Goal: Task Accomplishment & Management: Use online tool/utility

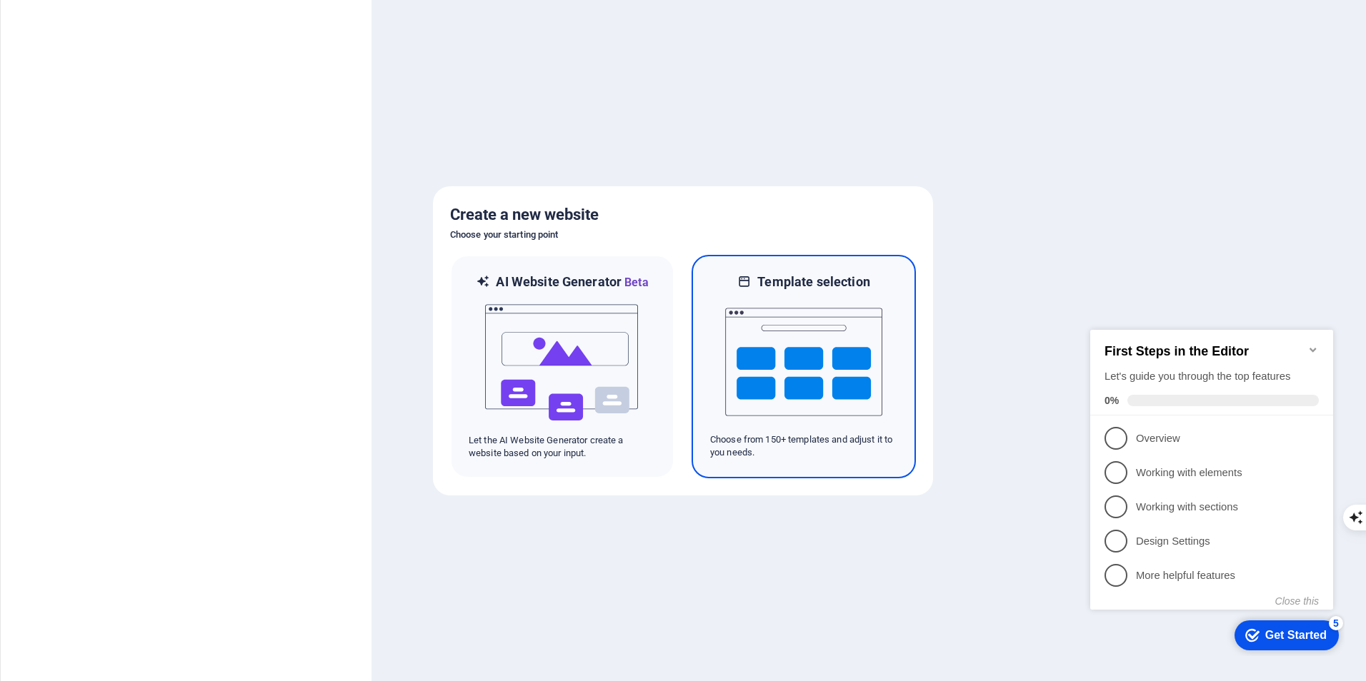
click at [820, 360] on img at bounding box center [803, 362] width 157 height 143
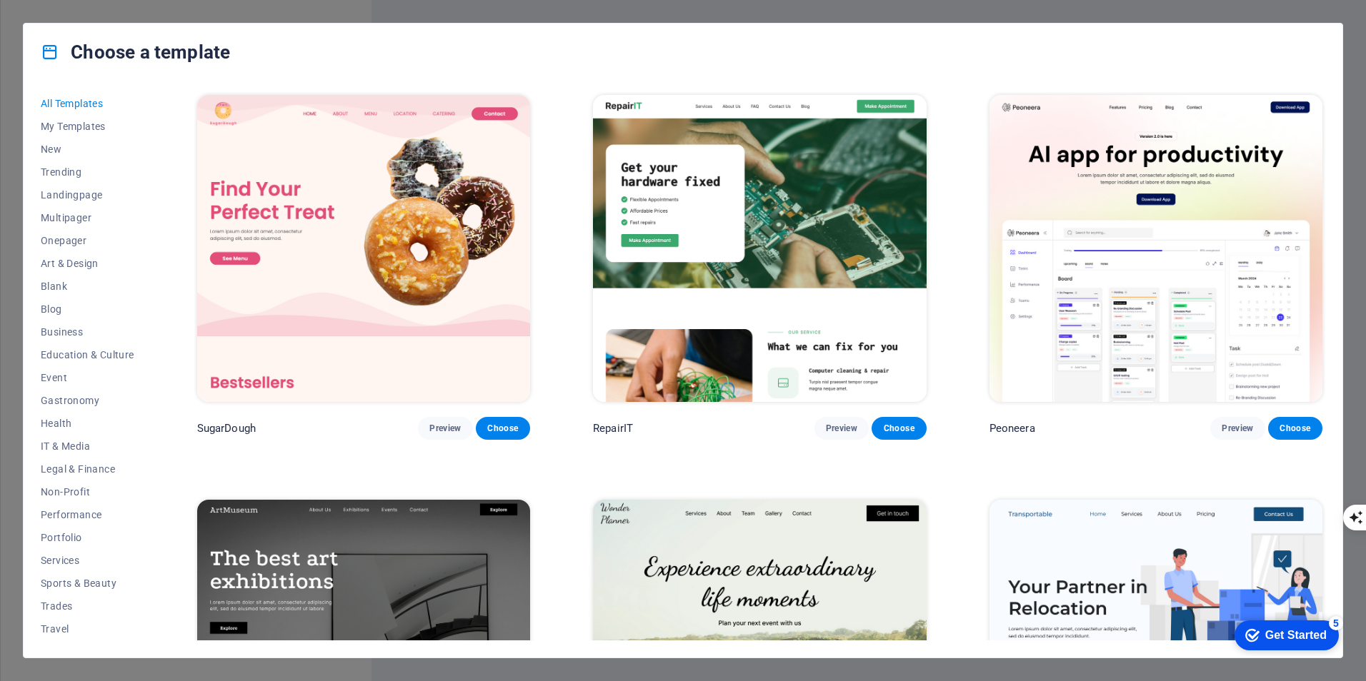
click at [1349, 49] on div "Choose a template All Templates My Templates New Trending Landingpage Multipage…" at bounding box center [683, 340] width 1366 height 681
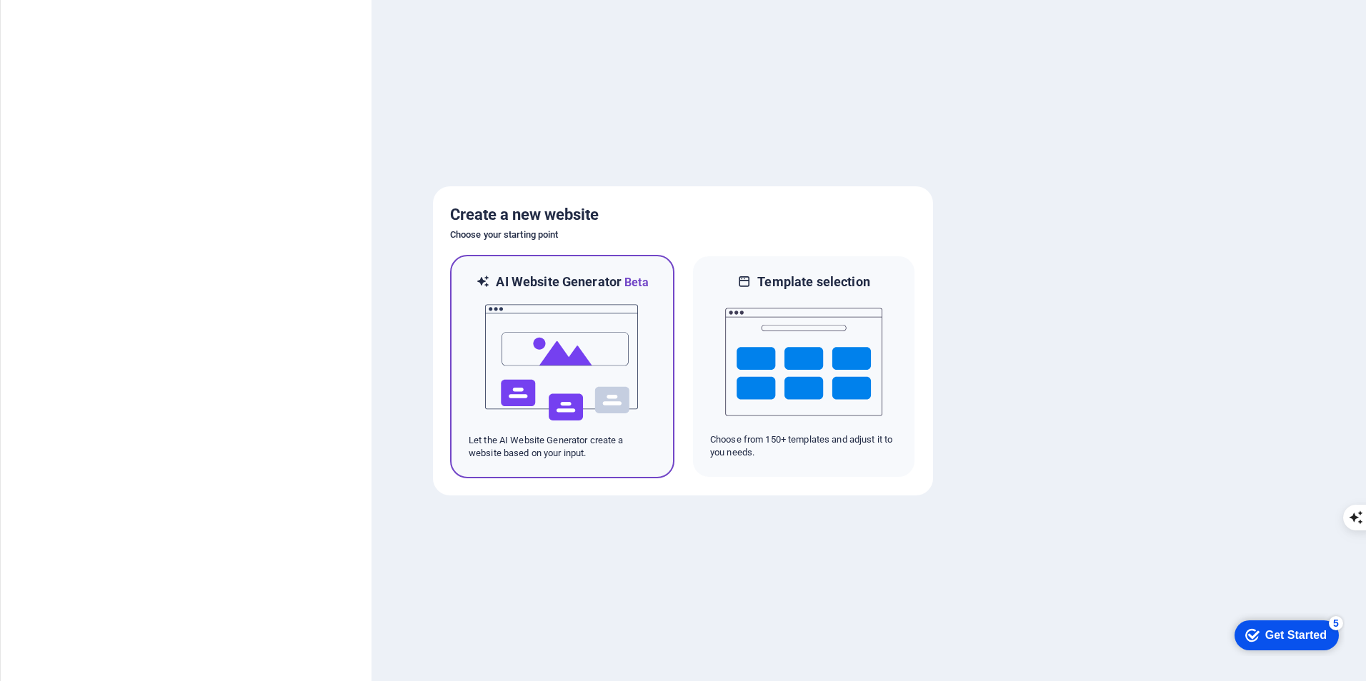
click at [564, 352] on img at bounding box center [562, 362] width 157 height 143
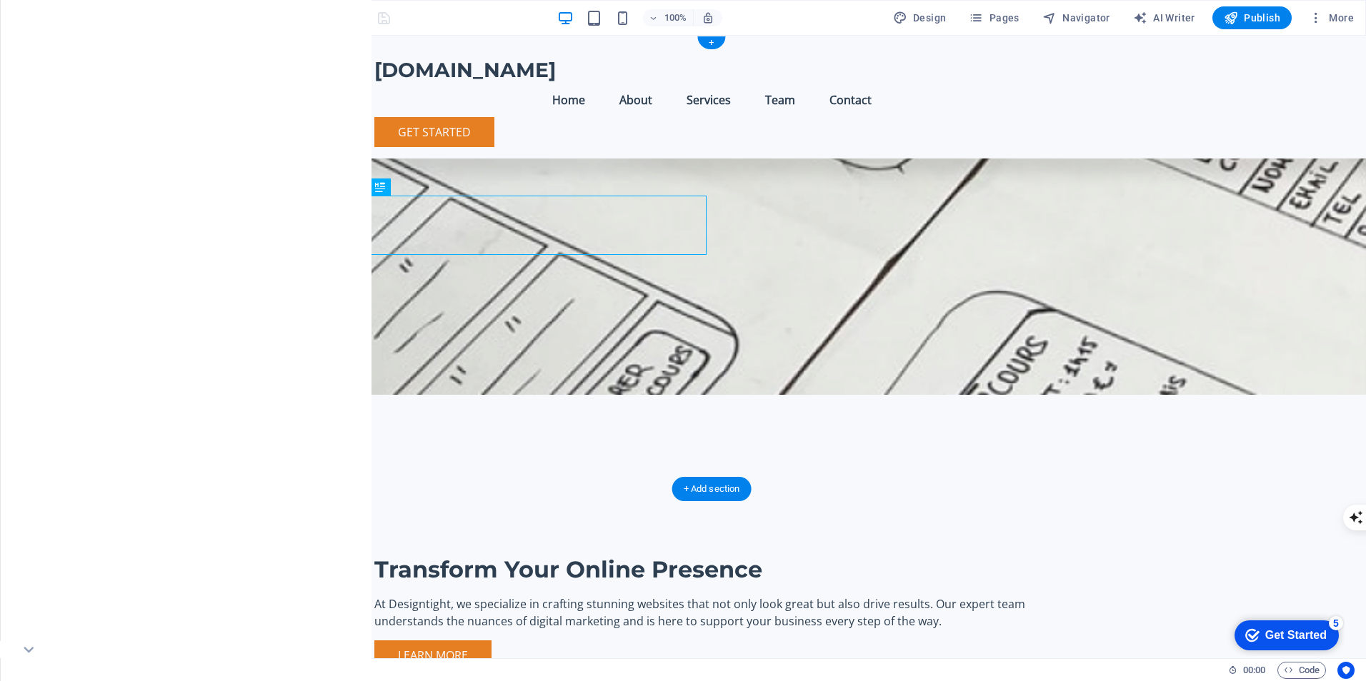
scroll to position [214, 0]
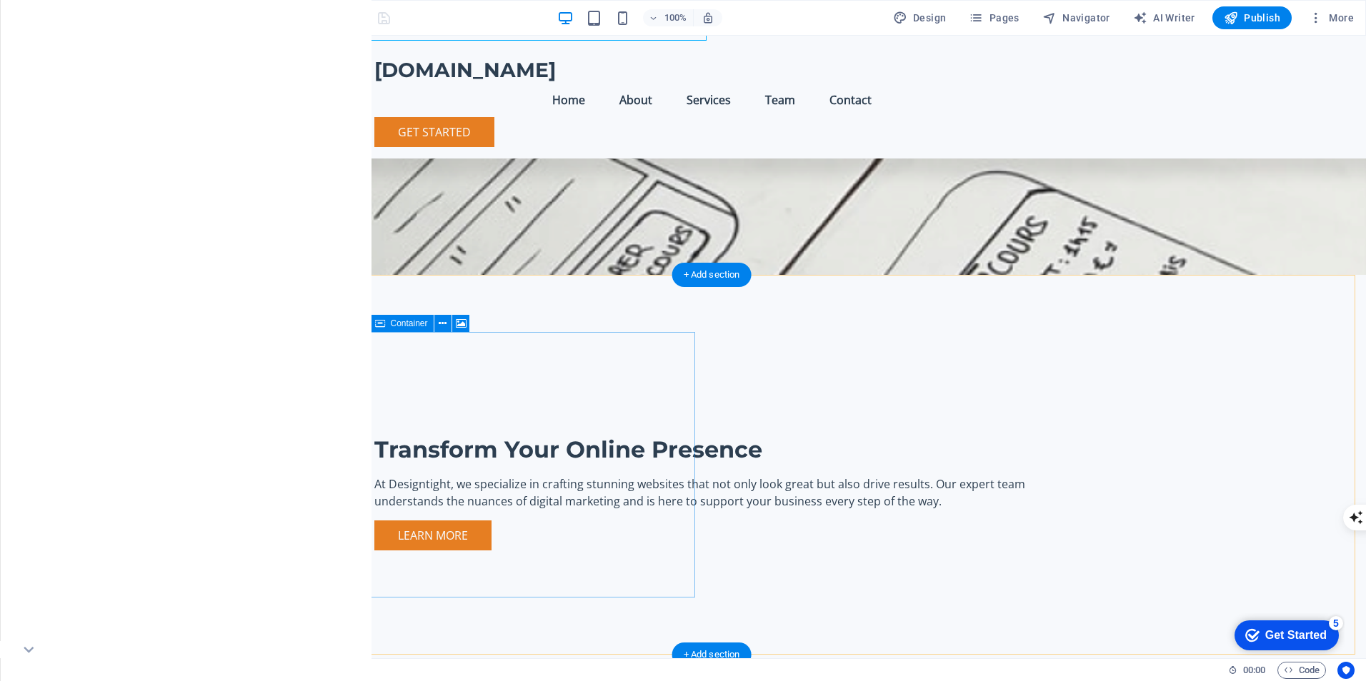
drag, startPoint x: 461, startPoint y: 362, endPoint x: 410, endPoint y: 286, distance: 91.7
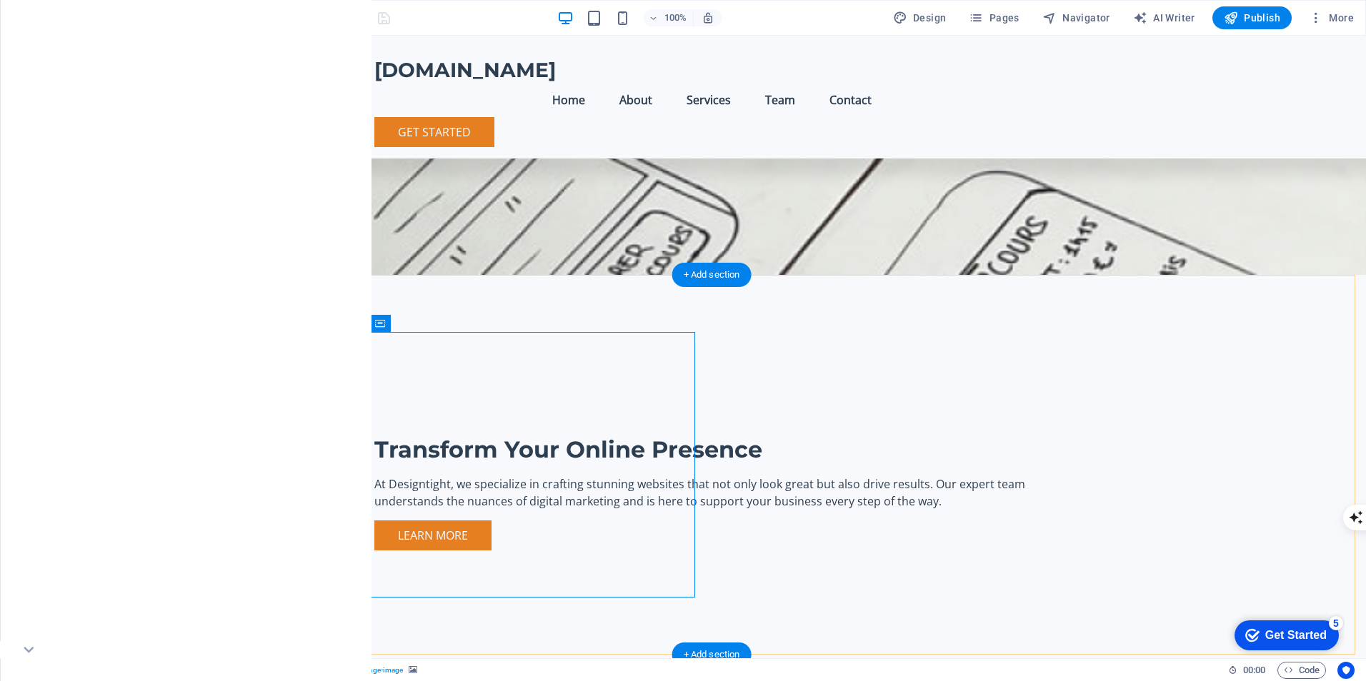
click at [441, 321] on icon at bounding box center [443, 323] width 8 height 15
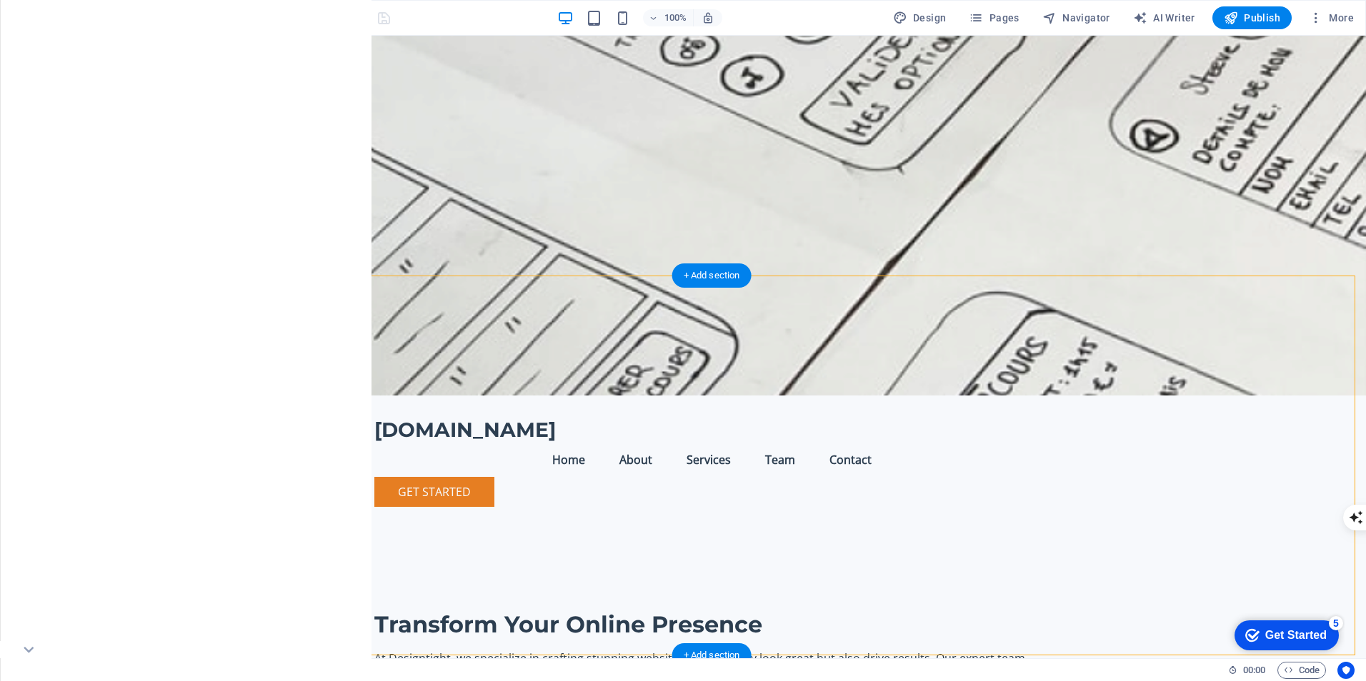
scroll to position [0, 0]
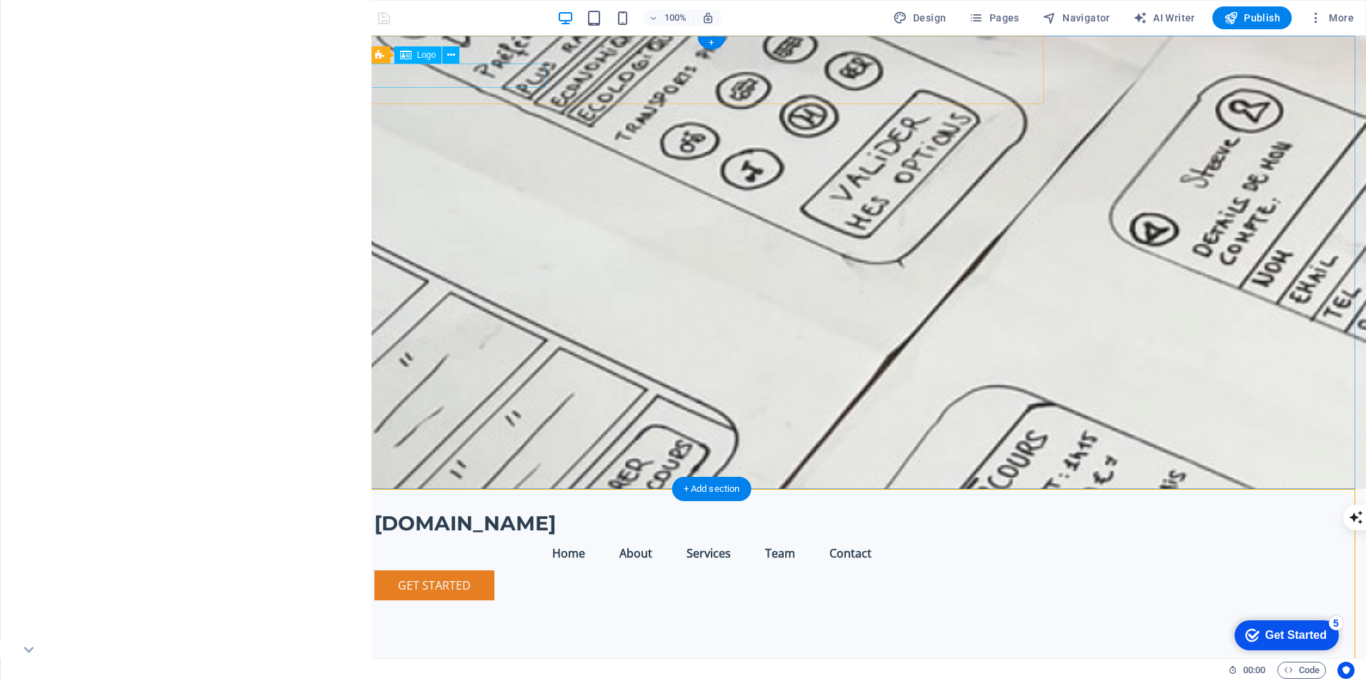
click at [429, 512] on div "[DOMAIN_NAME]" at bounding box center [711, 524] width 674 height 24
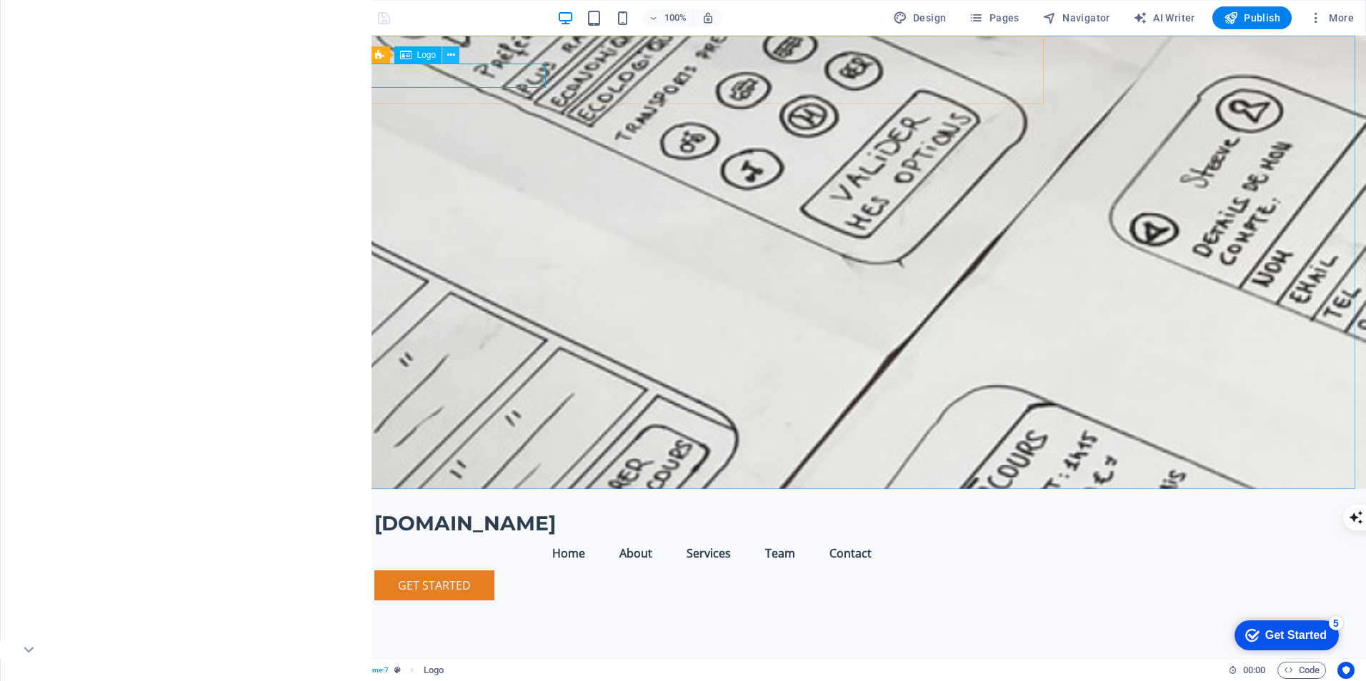
click at [452, 54] on icon at bounding box center [451, 55] width 8 height 15
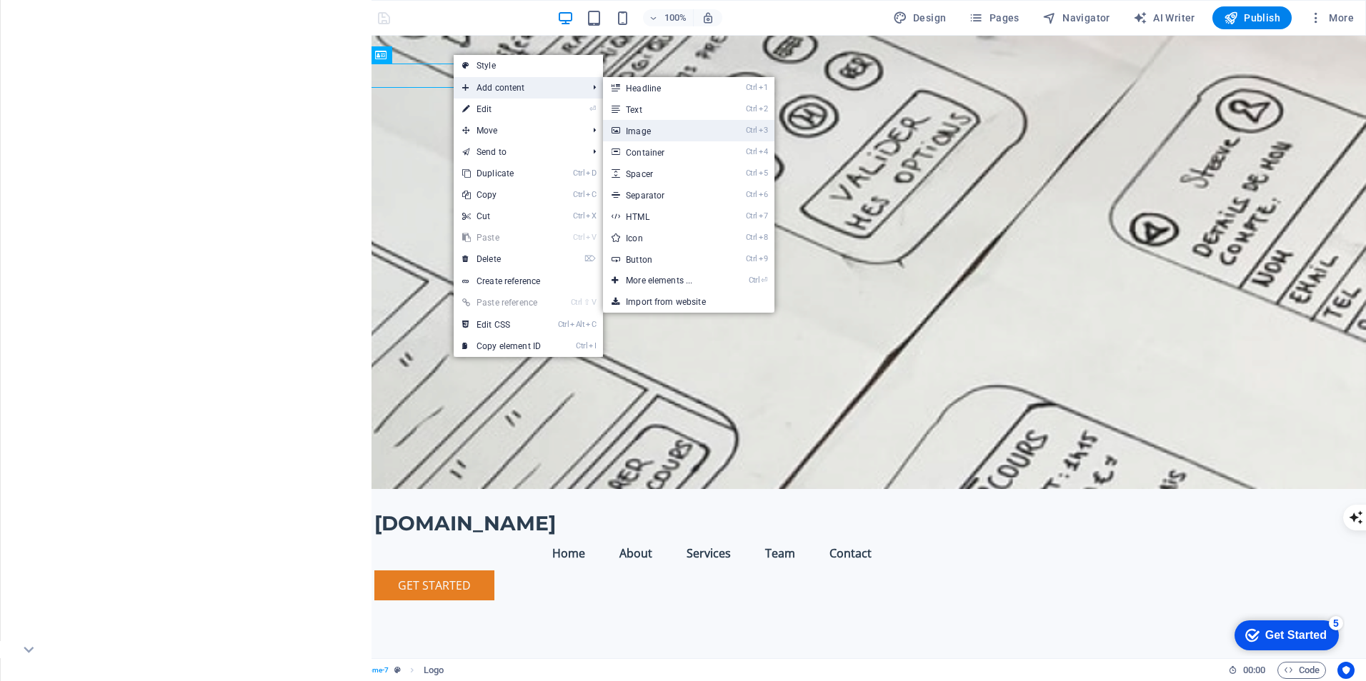
click at [649, 134] on link "Ctrl 3 Image" at bounding box center [662, 130] width 118 height 21
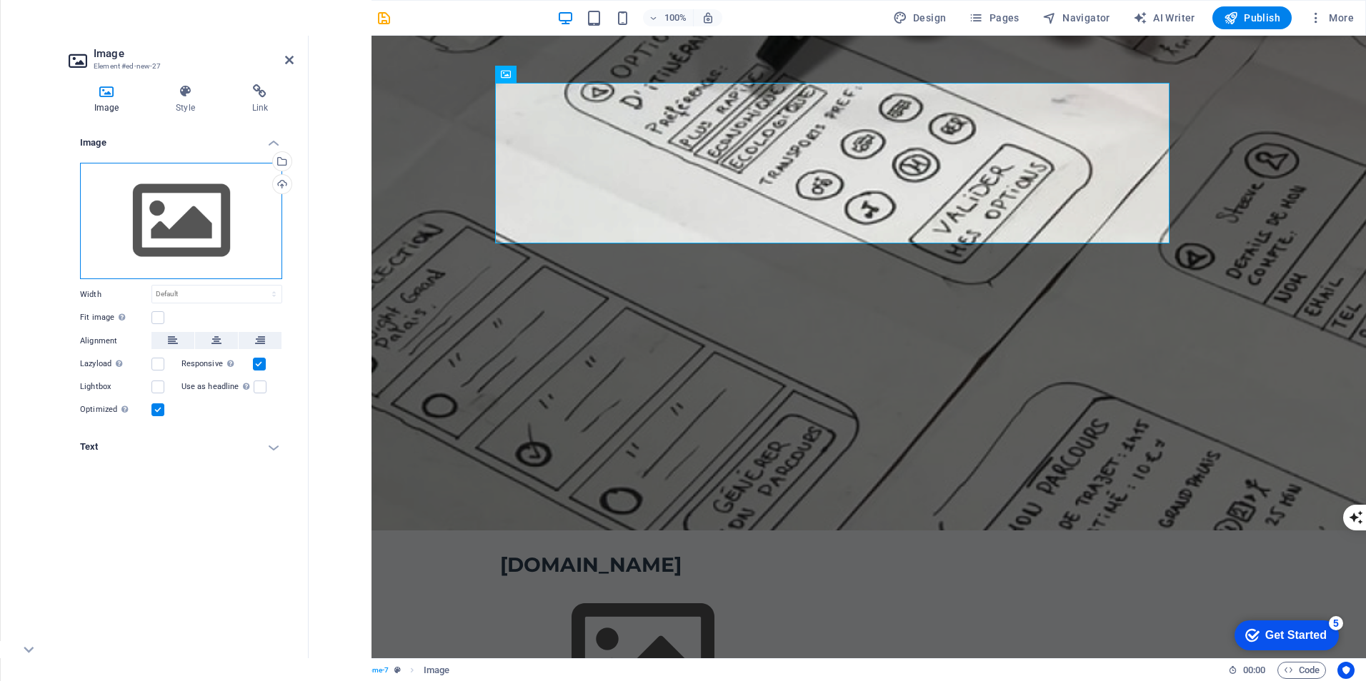
click at [193, 222] on div "Drag files here, click to choose files or select files from Files or our free s…" at bounding box center [181, 221] width 202 height 117
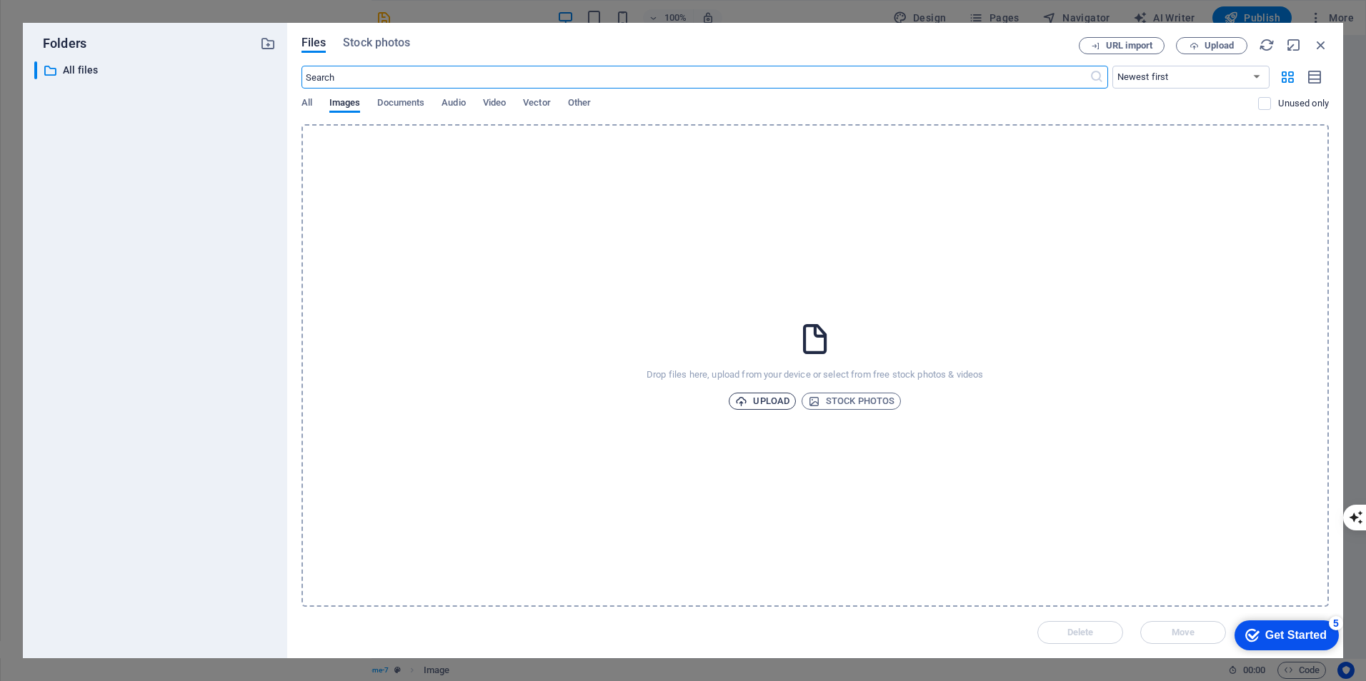
click at [778, 401] on span "Upload" at bounding box center [762, 401] width 54 height 17
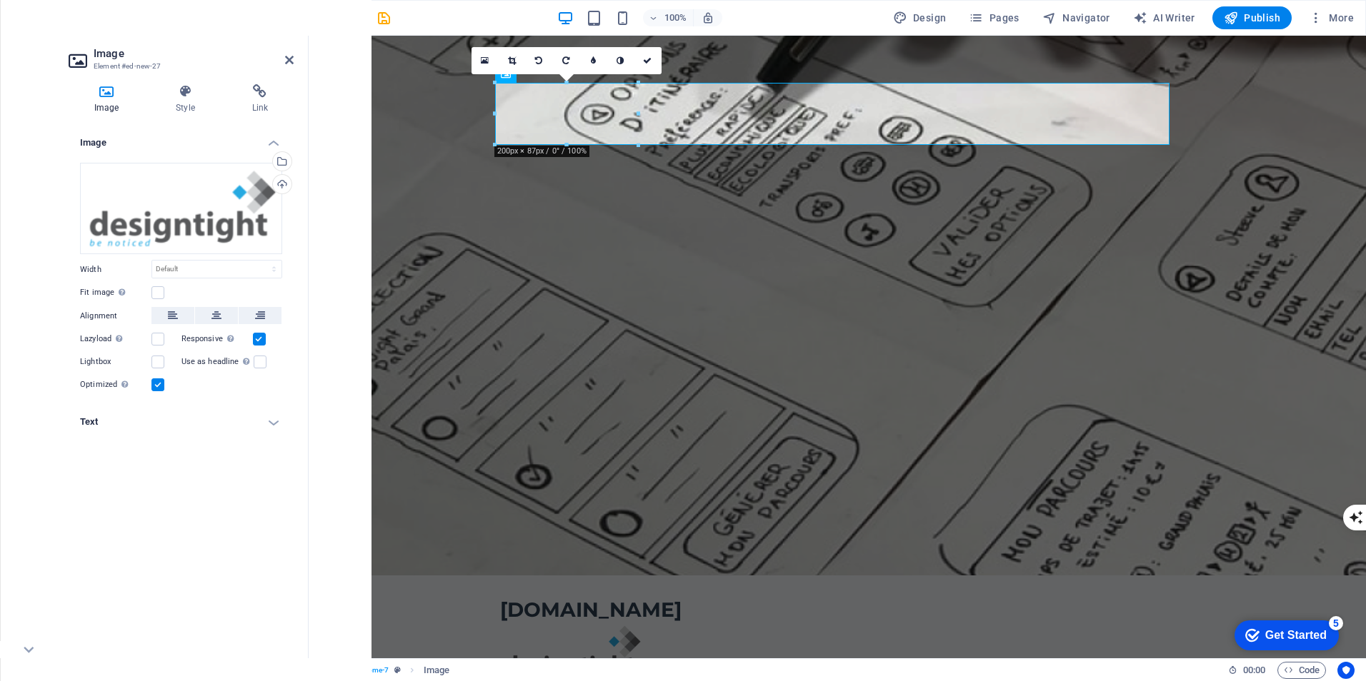
click at [961, 253] on figure at bounding box center [837, 306] width 1057 height 540
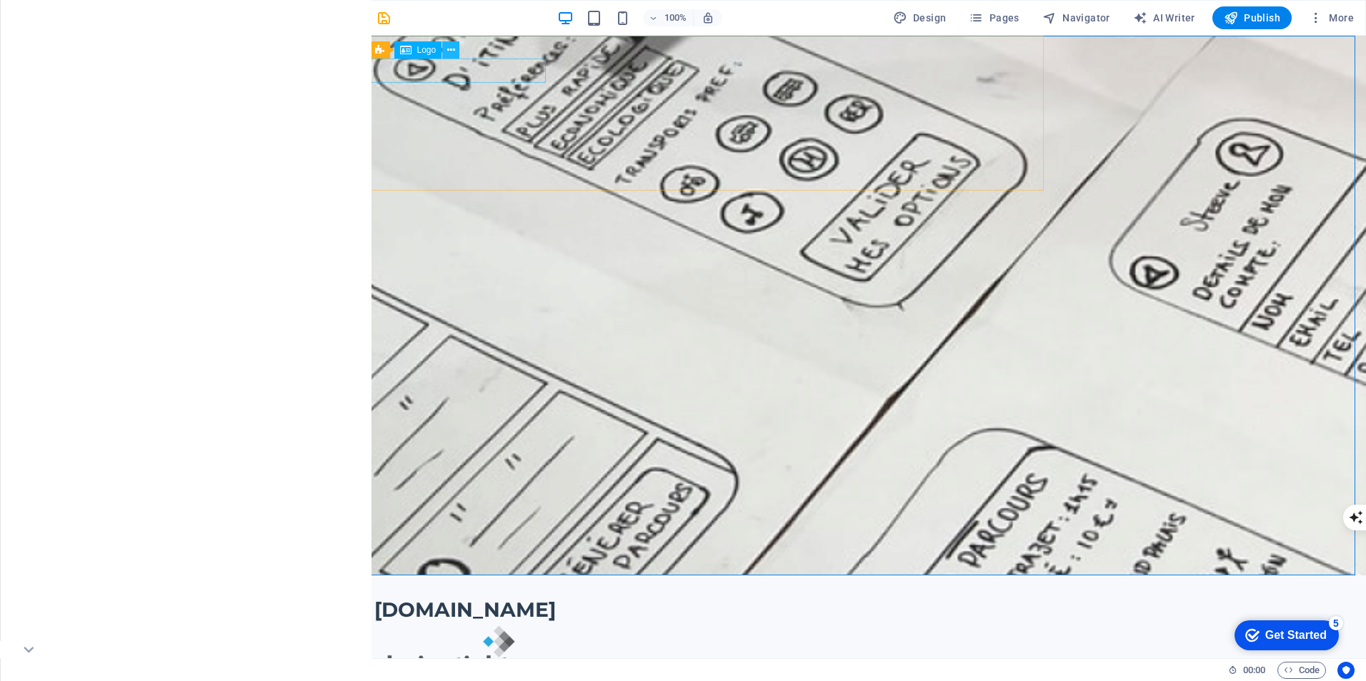
click at [453, 47] on icon at bounding box center [451, 50] width 8 height 15
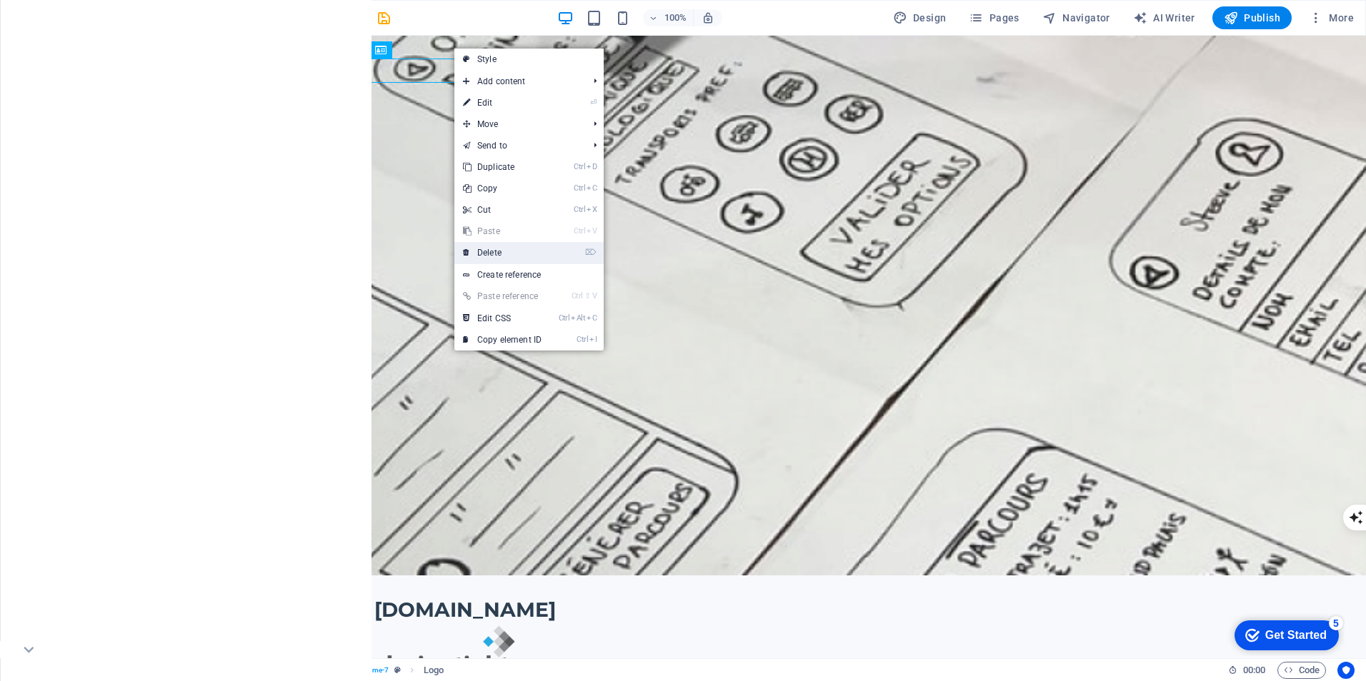
click at [501, 252] on link "⌦ Delete" at bounding box center [502, 252] width 96 height 21
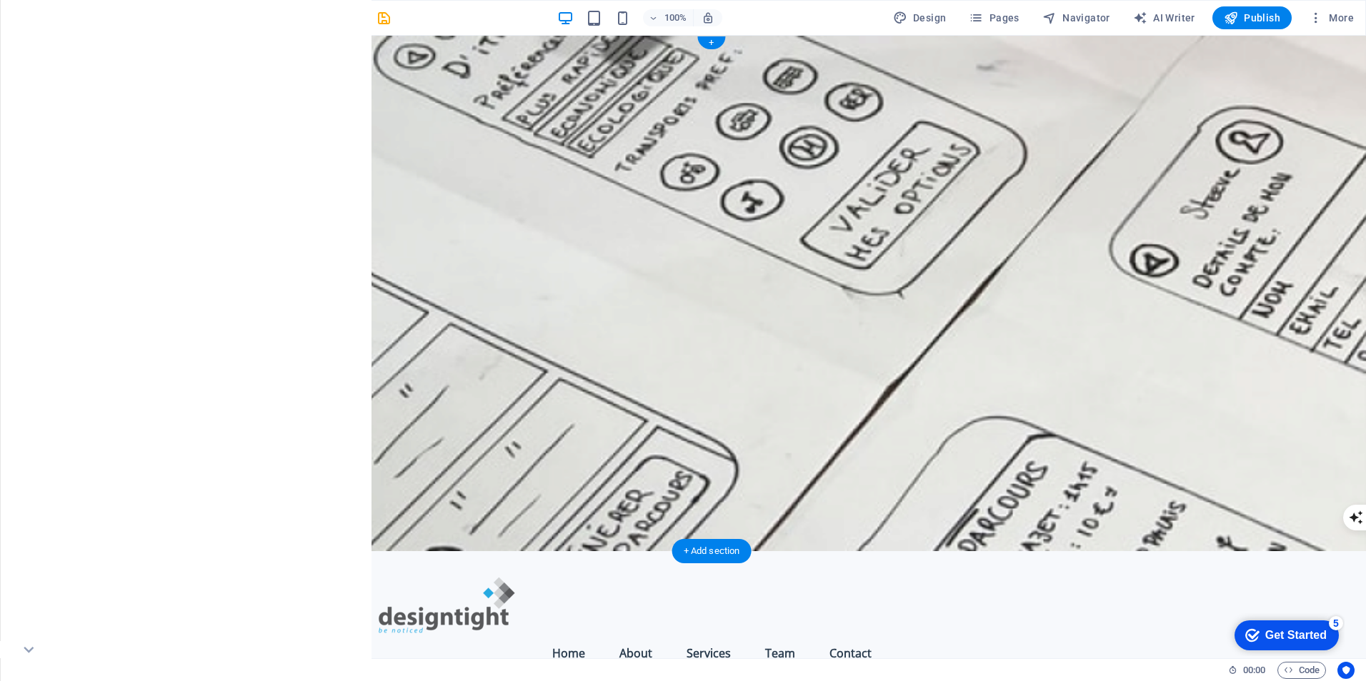
click at [800, 301] on figure at bounding box center [711, 294] width 1308 height 516
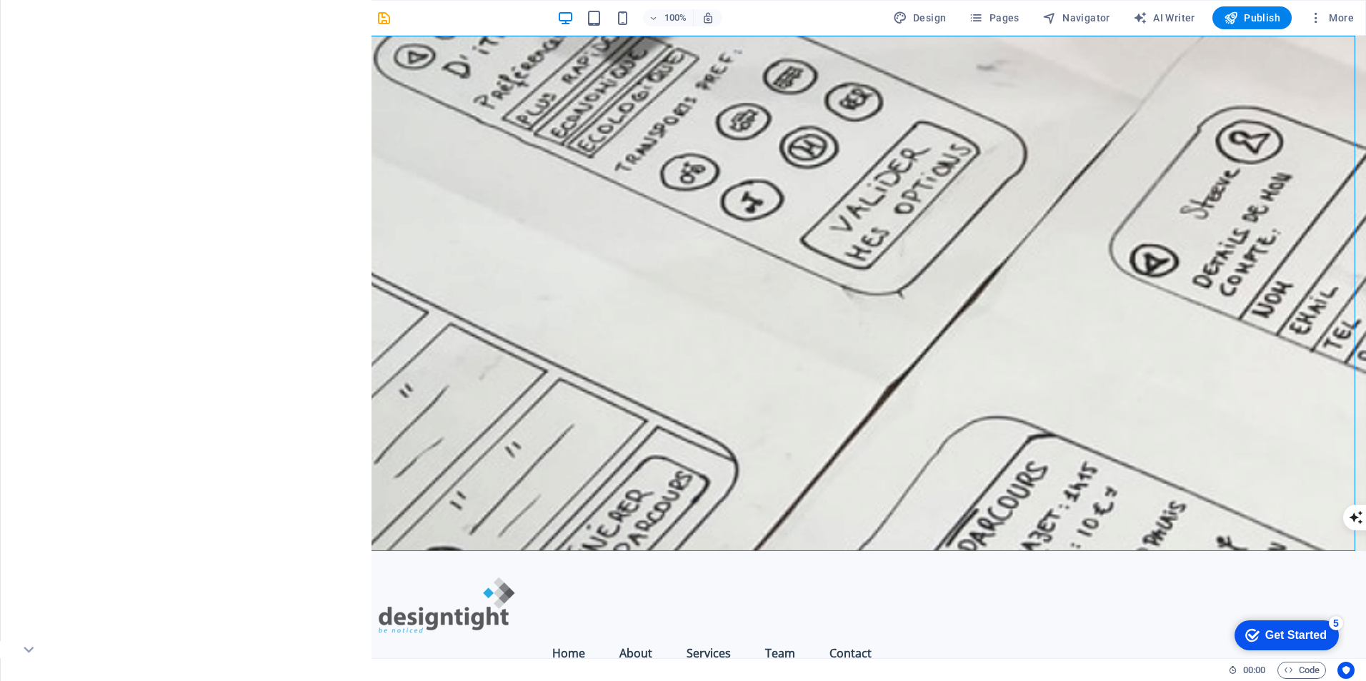
click at [488, 7] on div "100% Design Pages Navigator AI Writer Publish More" at bounding box center [795, 17] width 1127 height 23
click at [446, 574] on figure at bounding box center [711, 605] width 674 height 62
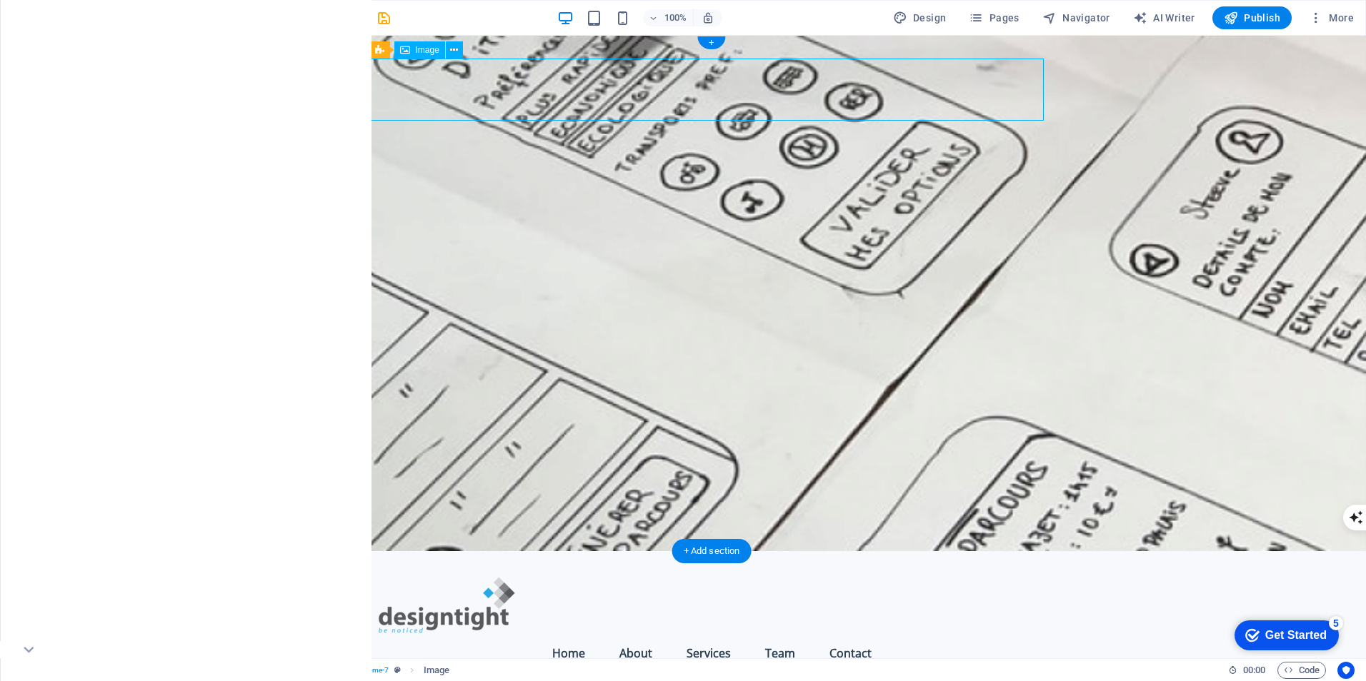
click at [465, 574] on figure at bounding box center [711, 605] width 674 height 62
click at [622, 574] on figure at bounding box center [711, 605] width 674 height 62
click at [275, 134] on figure at bounding box center [711, 294] width 1308 height 516
click at [501, 574] on figure at bounding box center [711, 605] width 674 height 62
drag, startPoint x: 639, startPoint y: 83, endPoint x: 423, endPoint y: 71, distance: 216.7
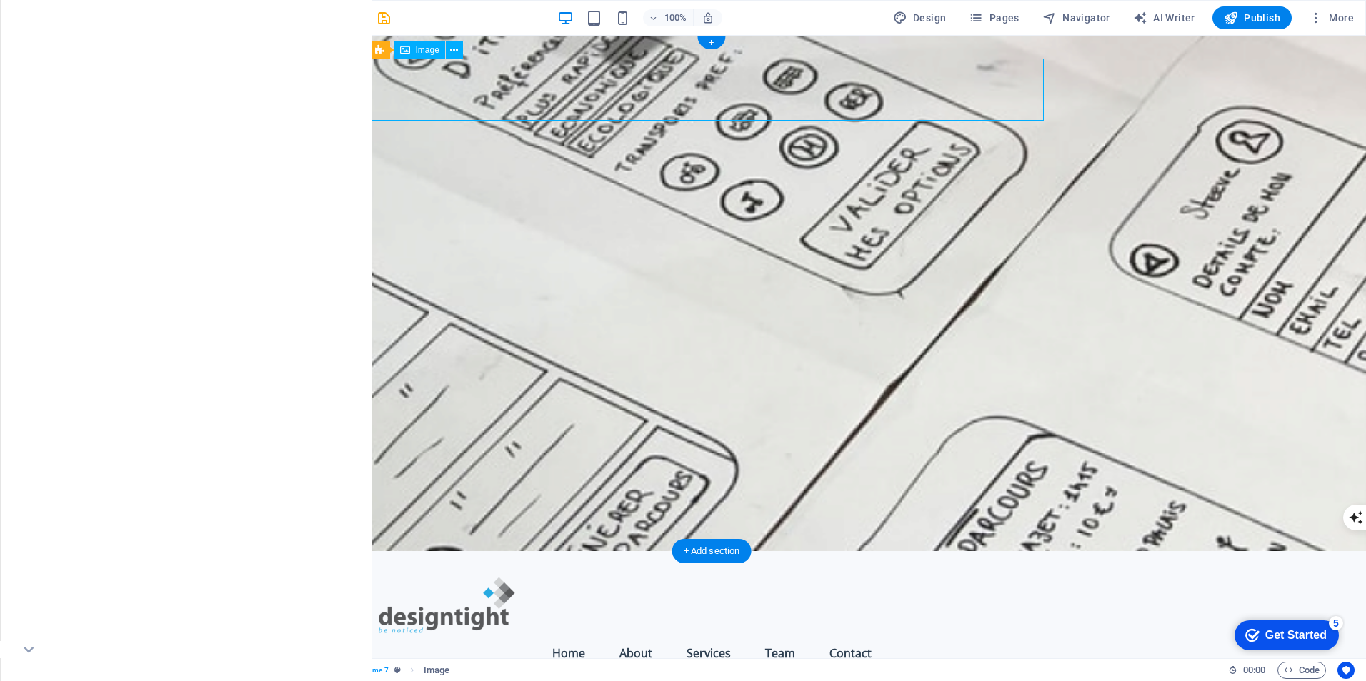
click at [616, 574] on figure at bounding box center [711, 605] width 674 height 62
click at [461, 574] on figure at bounding box center [711, 605] width 674 height 62
click at [262, 156] on figure at bounding box center [711, 294] width 1308 height 516
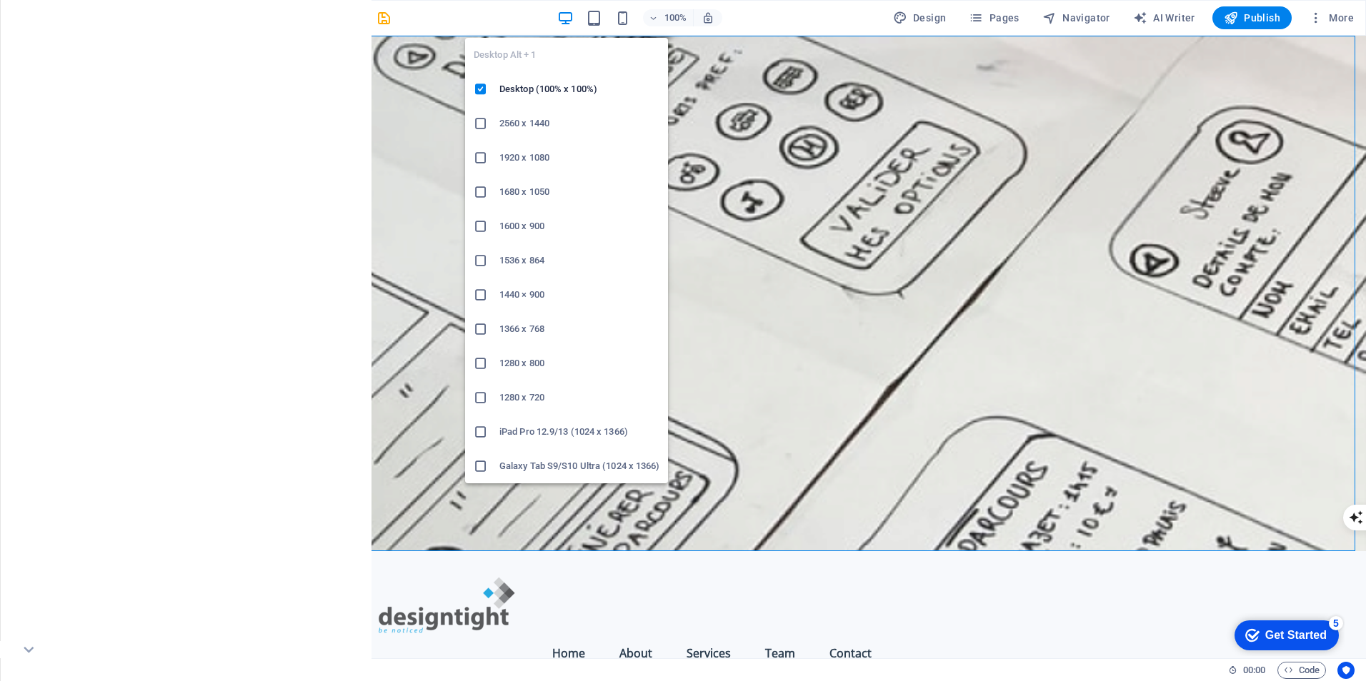
click at [570, 16] on icon "button" at bounding box center [565, 18] width 16 height 16
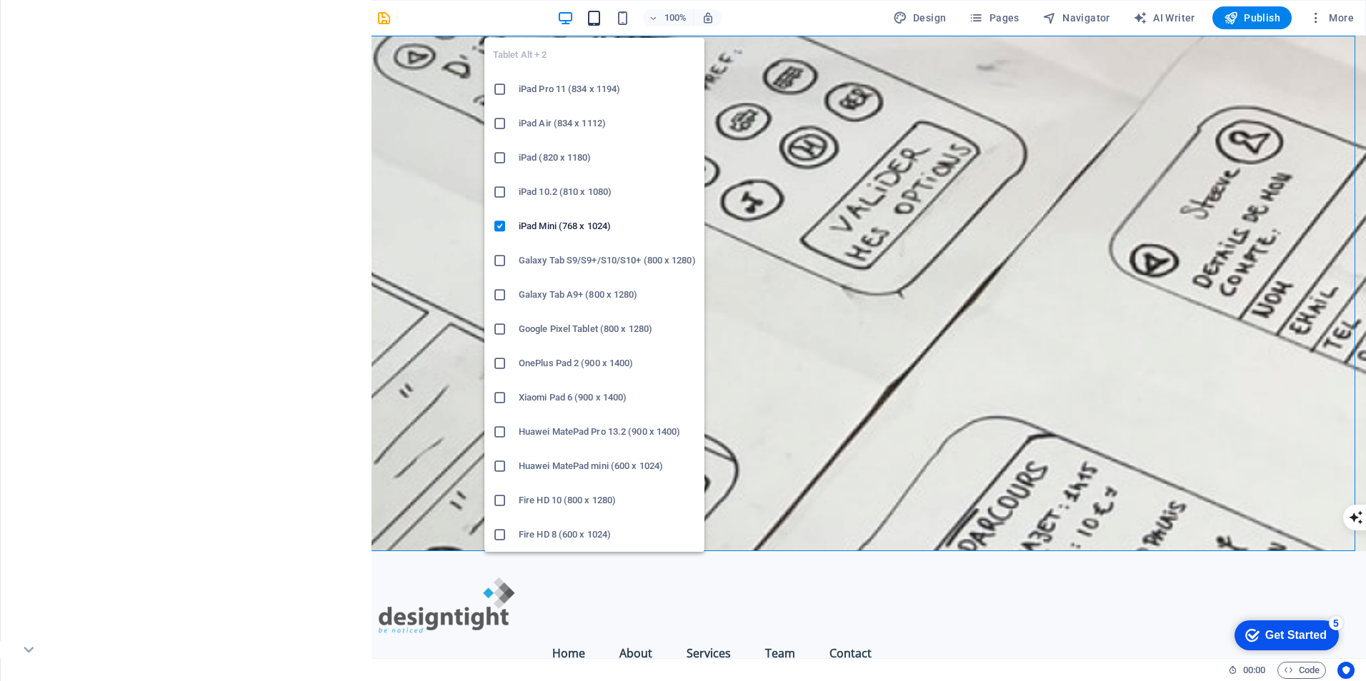
click at [599, 16] on icon "button" at bounding box center [594, 18] width 16 height 16
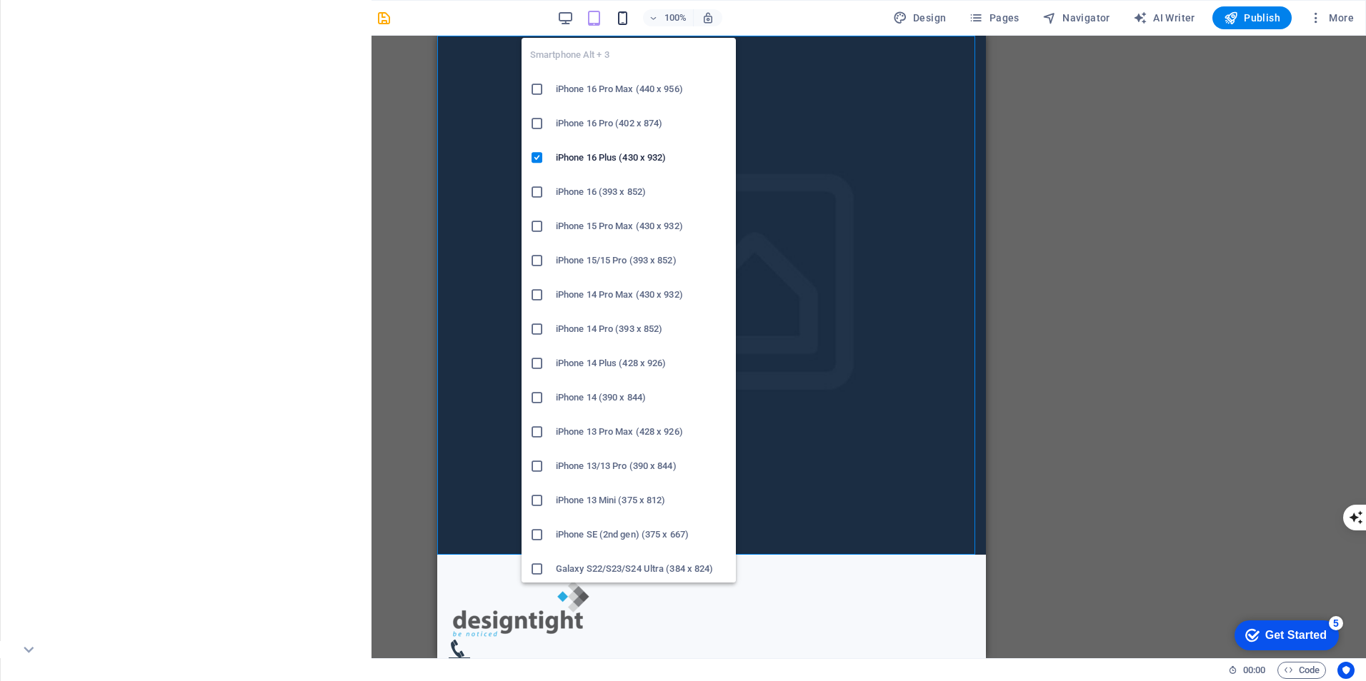
click at [624, 17] on icon "button" at bounding box center [622, 18] width 16 height 16
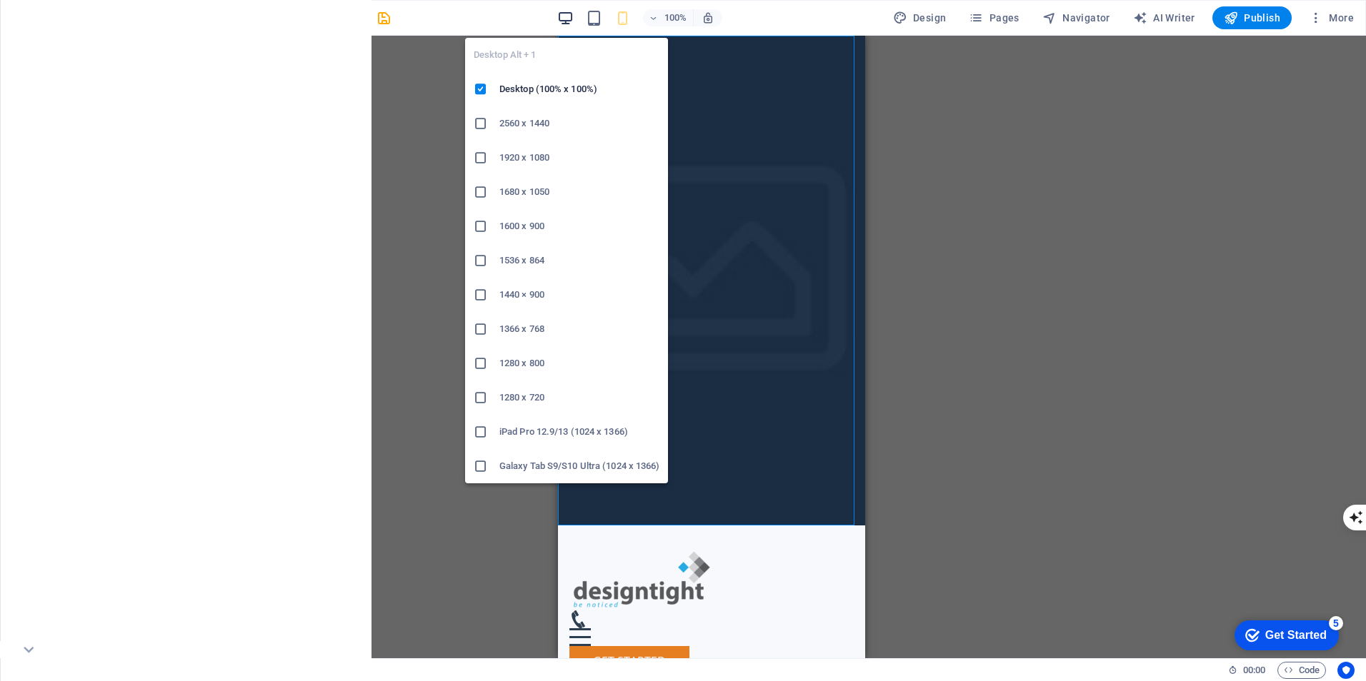
click at [569, 17] on icon "button" at bounding box center [565, 18] width 16 height 16
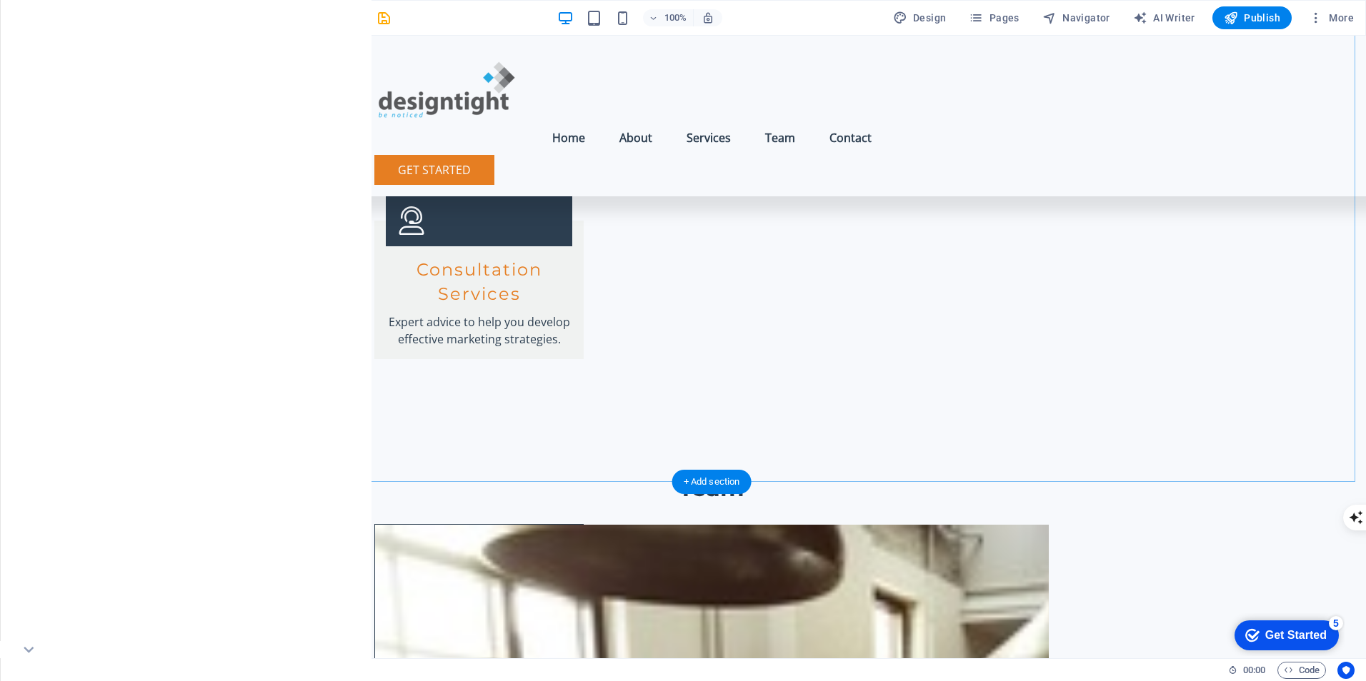
scroll to position [2357, 0]
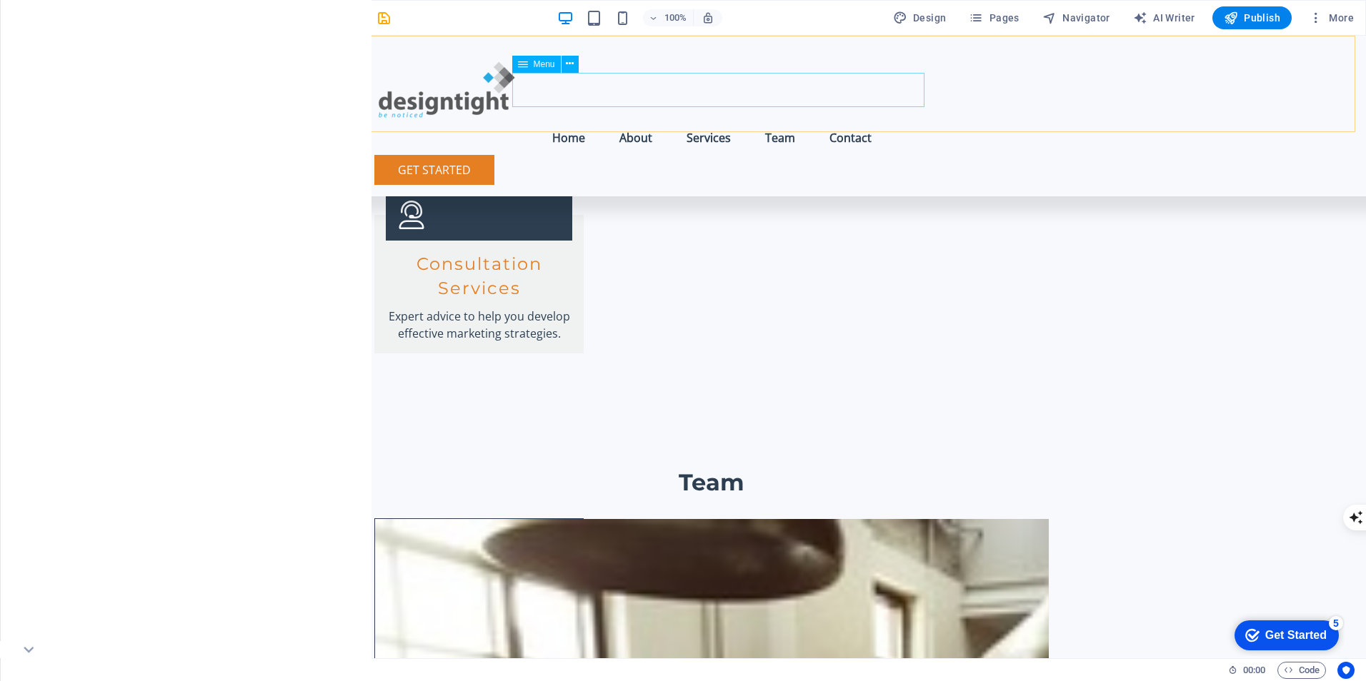
click at [657, 121] on nav "Home About Services Team Contact" at bounding box center [711, 138] width 674 height 34
click at [650, 121] on nav "Home About Services Team Contact" at bounding box center [711, 138] width 674 height 34
click at [579, 121] on nav "Home About Services Team Contact" at bounding box center [711, 138] width 674 height 34
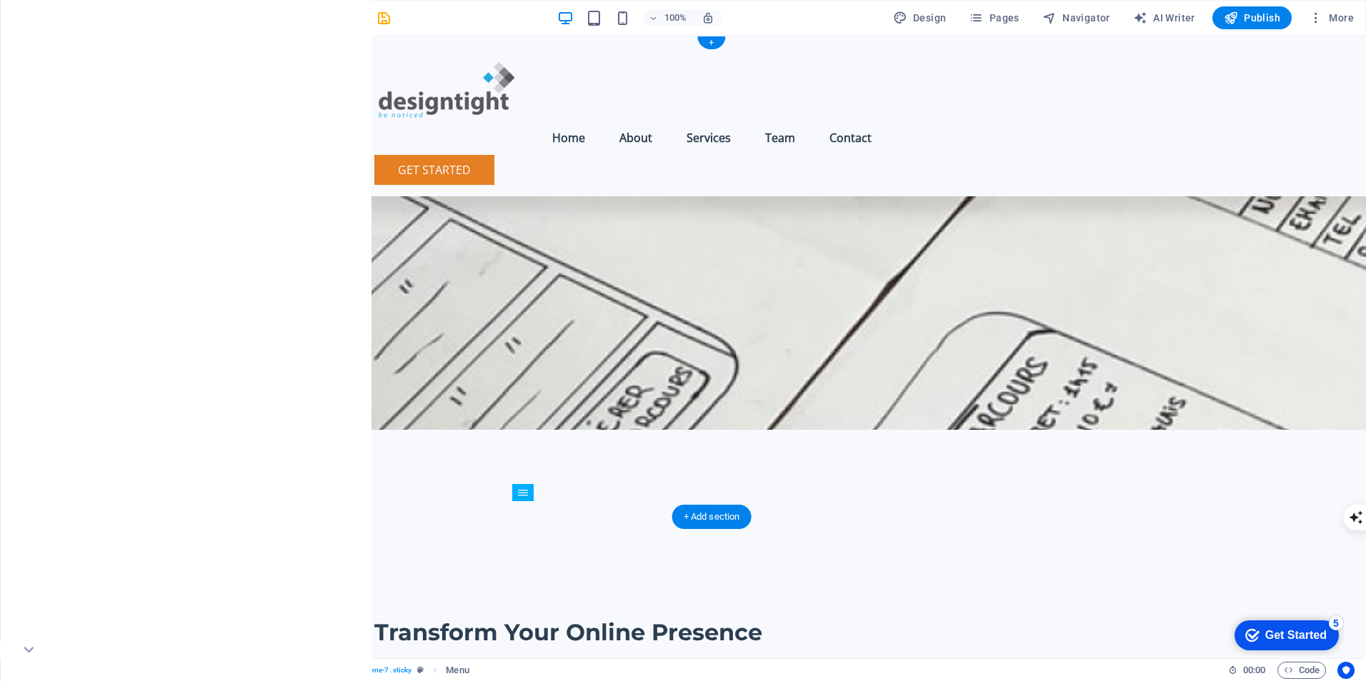
scroll to position [0, 0]
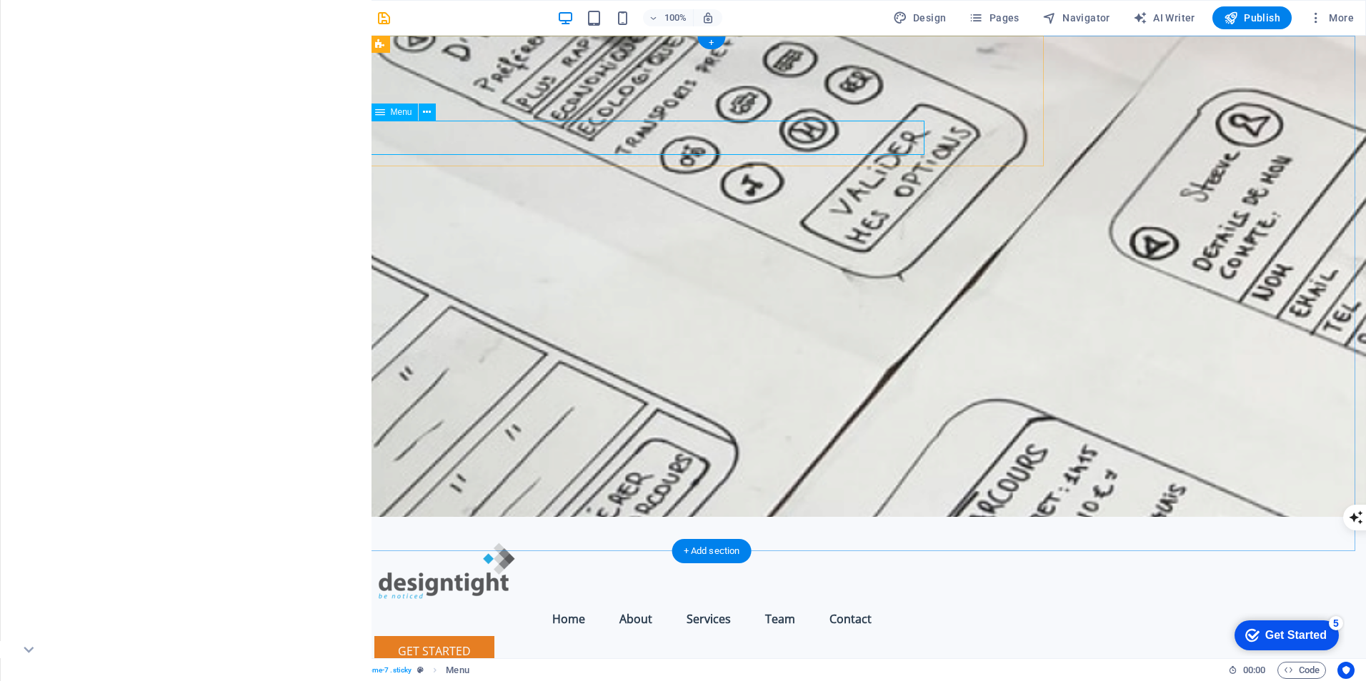
click at [716, 602] on nav "Home About Services Team Contact" at bounding box center [711, 619] width 674 height 34
click at [637, 602] on nav "Home About Services Team Contact" at bounding box center [711, 619] width 674 height 34
click at [576, 602] on nav "Home About Services Team Contact" at bounding box center [711, 619] width 674 height 34
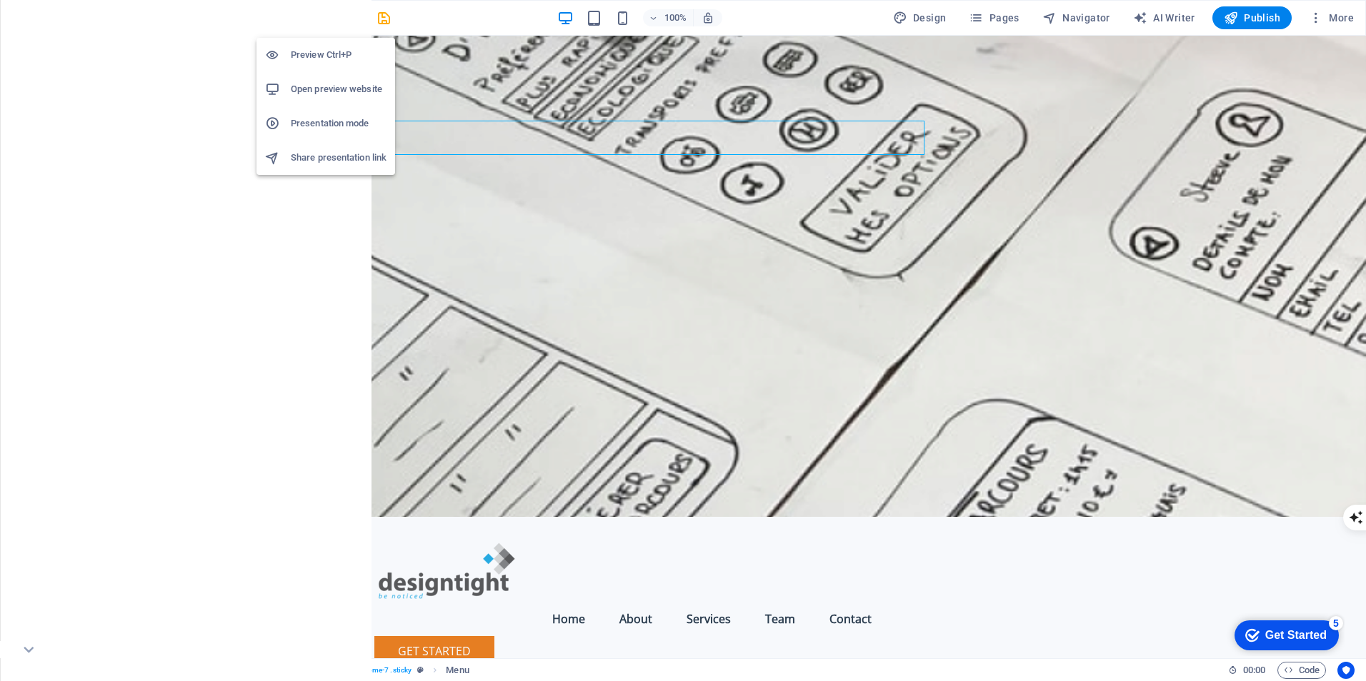
click at [316, 120] on h6 "Presentation mode" at bounding box center [339, 123] width 96 height 17
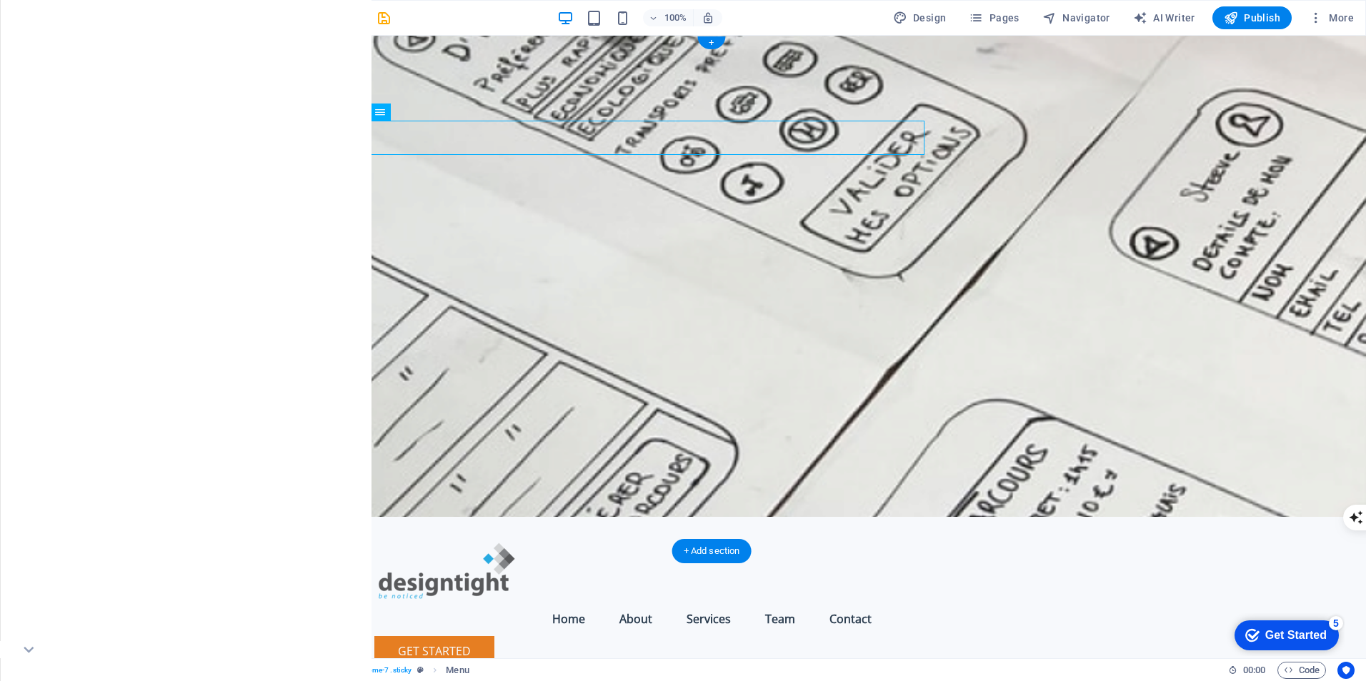
click at [199, 254] on figure at bounding box center [711, 276] width 1308 height 481
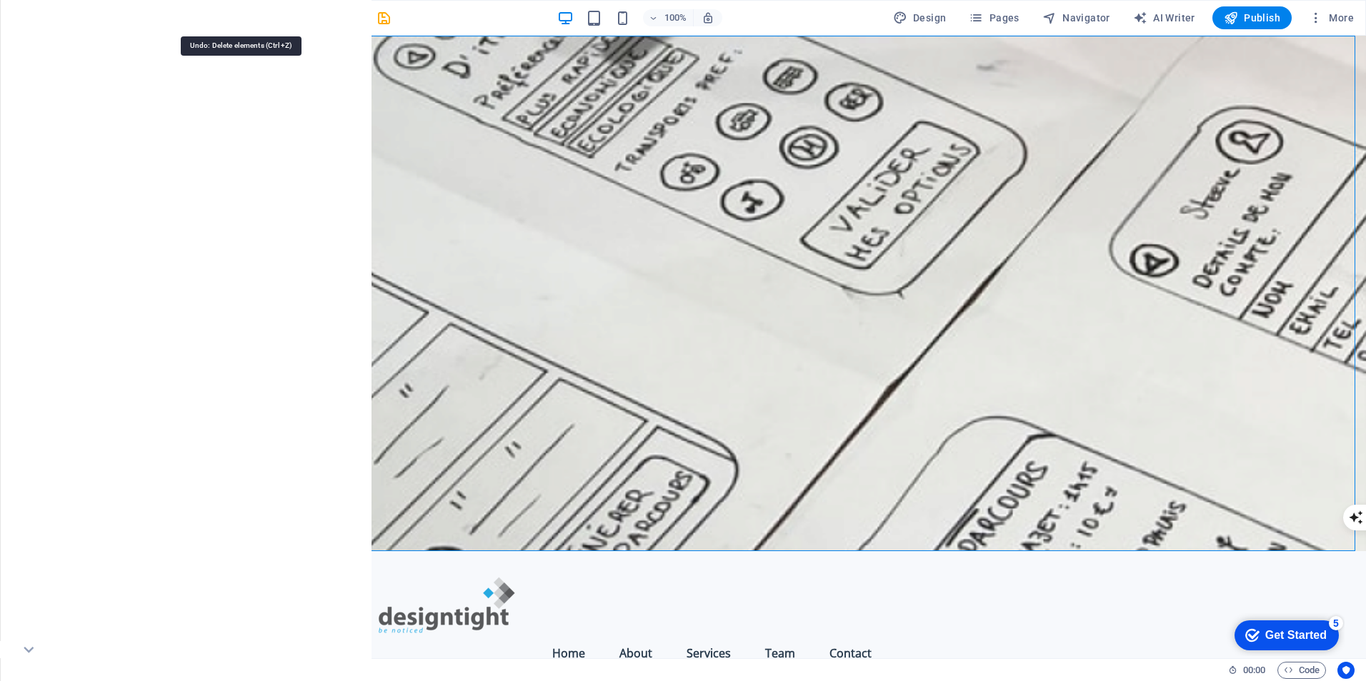
click at [242, 16] on icon "undo" at bounding box center [241, 18] width 16 height 16
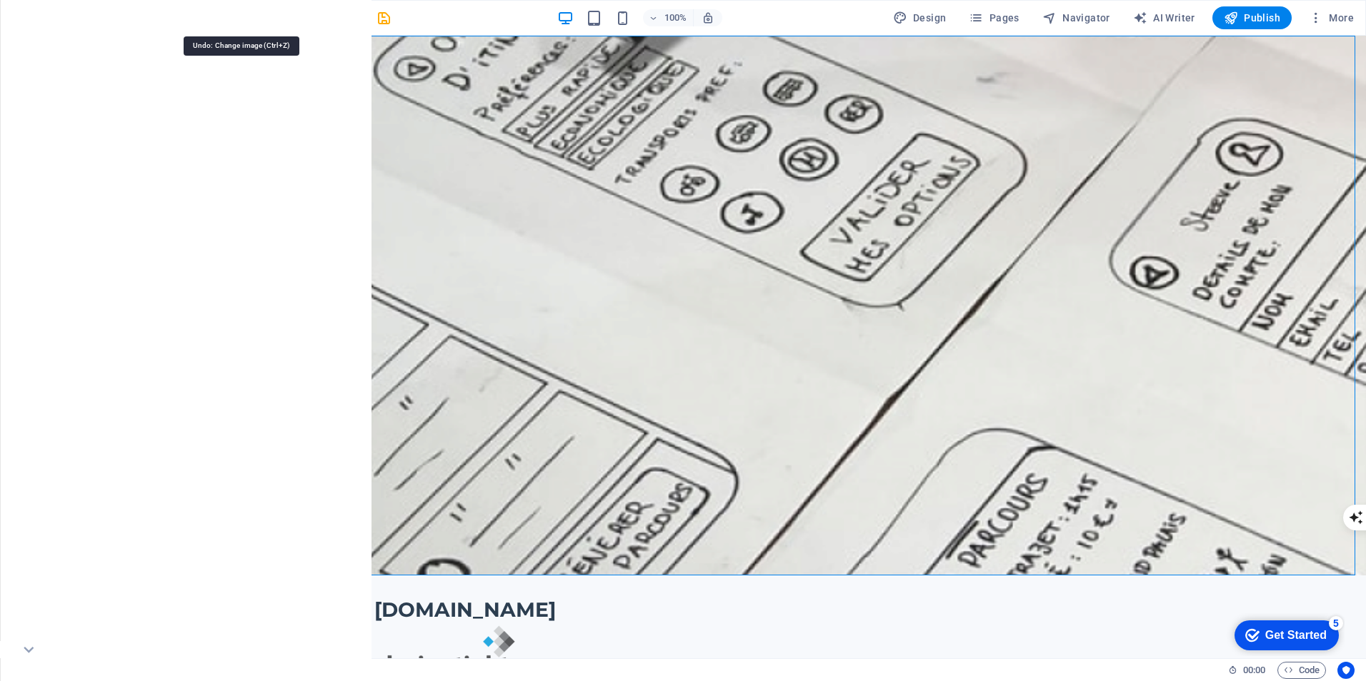
click at [243, 21] on icon "undo" at bounding box center [241, 18] width 16 height 16
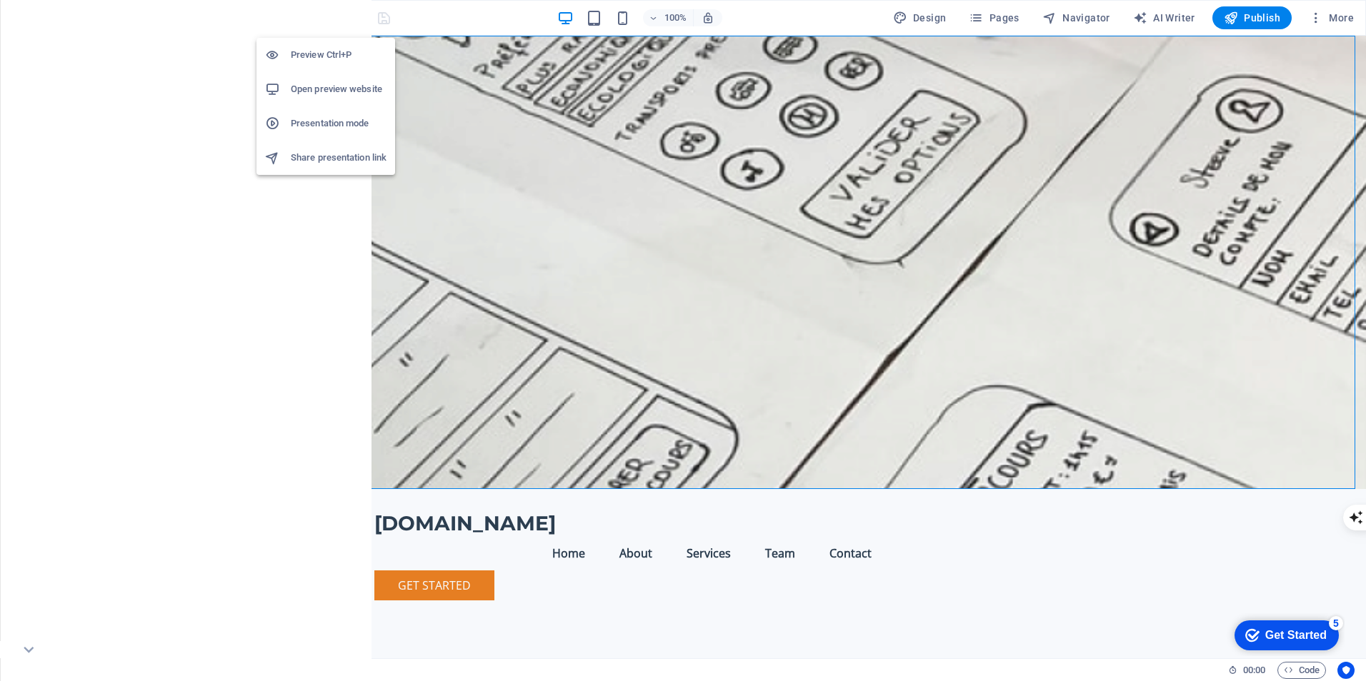
click at [308, 54] on h6 "Preview Ctrl+P" at bounding box center [339, 54] width 96 height 17
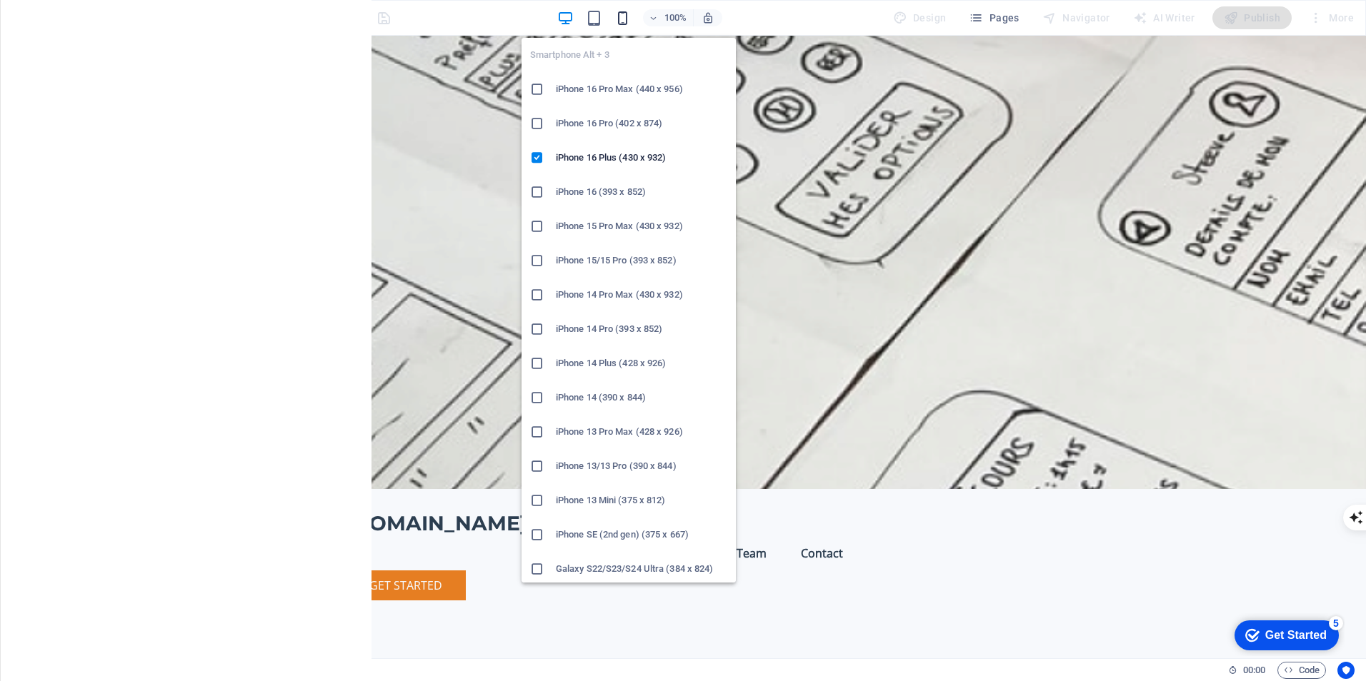
click at [624, 19] on icon "button" at bounding box center [622, 18] width 16 height 16
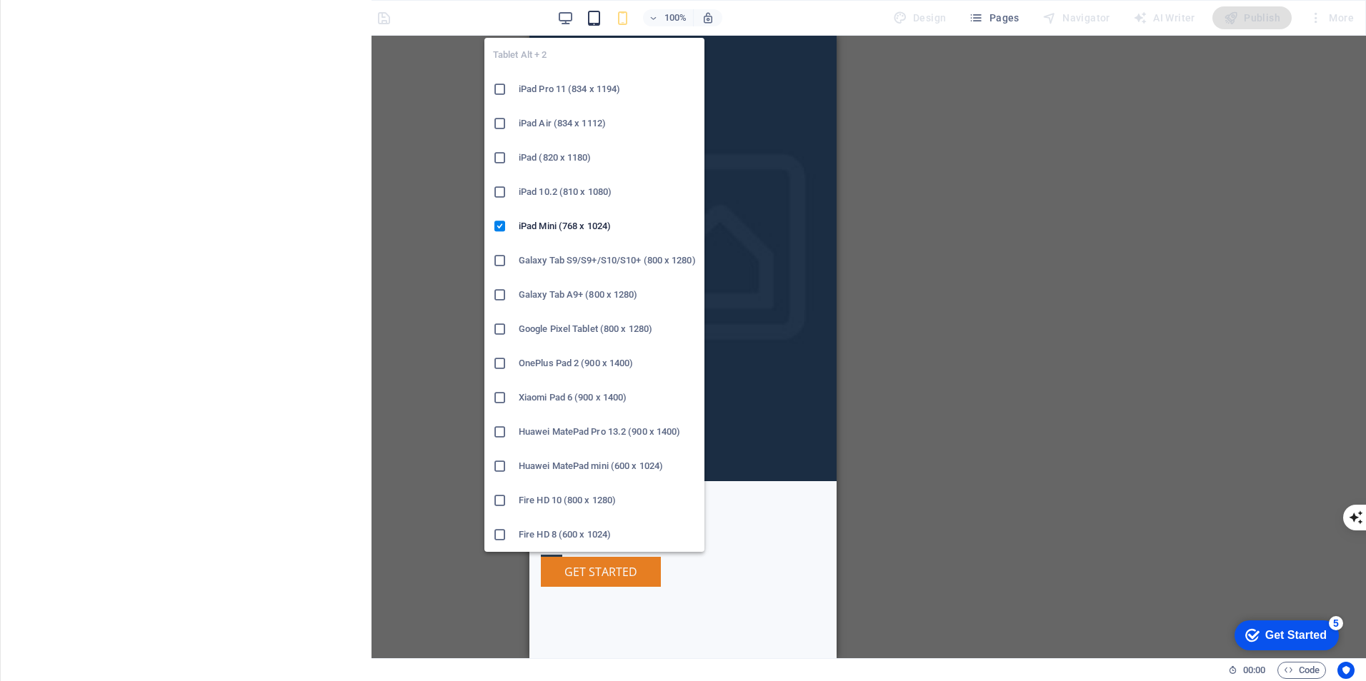
click at [596, 14] on icon "button" at bounding box center [594, 18] width 16 height 16
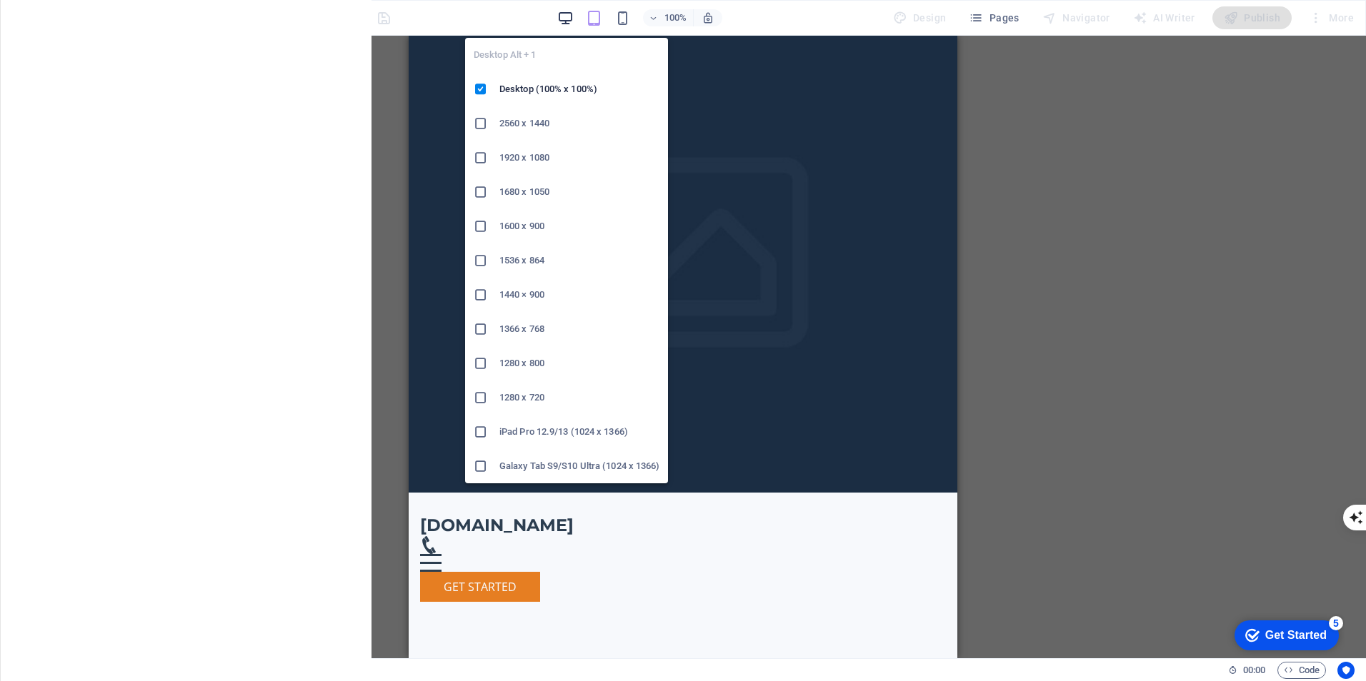
click at [567, 17] on icon "button" at bounding box center [565, 18] width 16 height 16
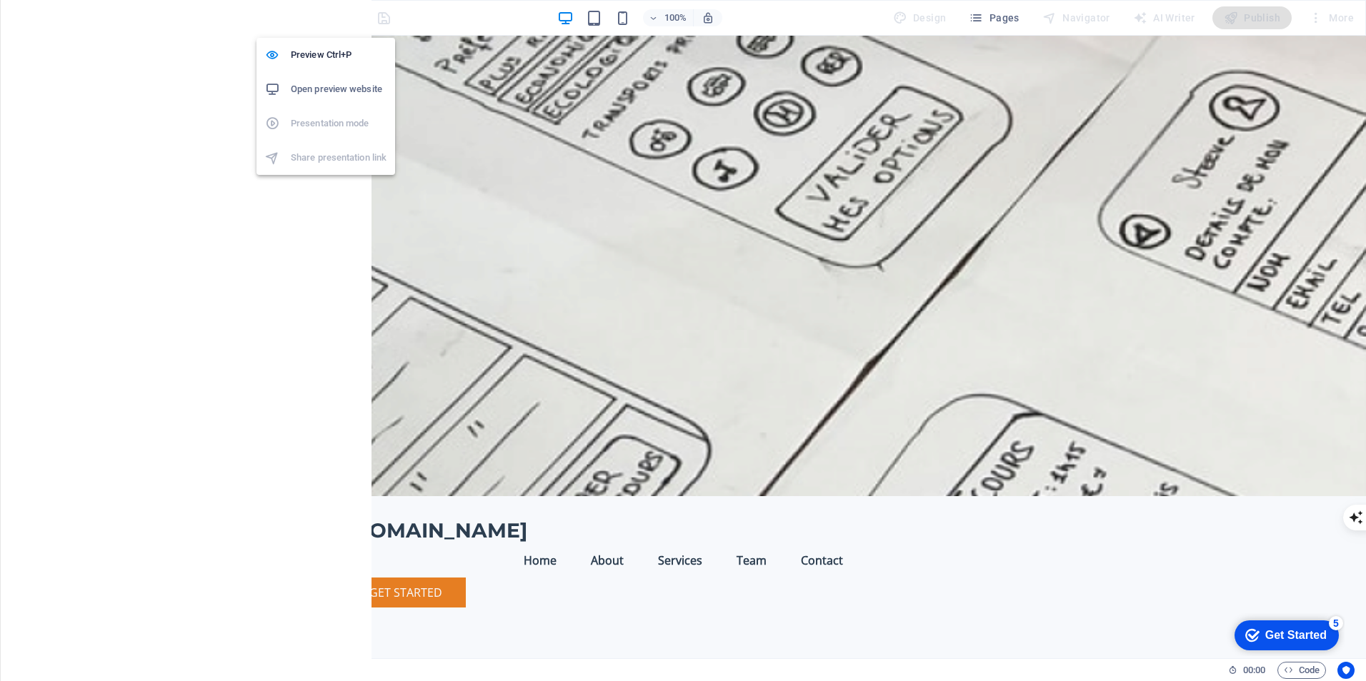
click at [330, 21] on icon "button" at bounding box center [327, 18] width 16 height 16
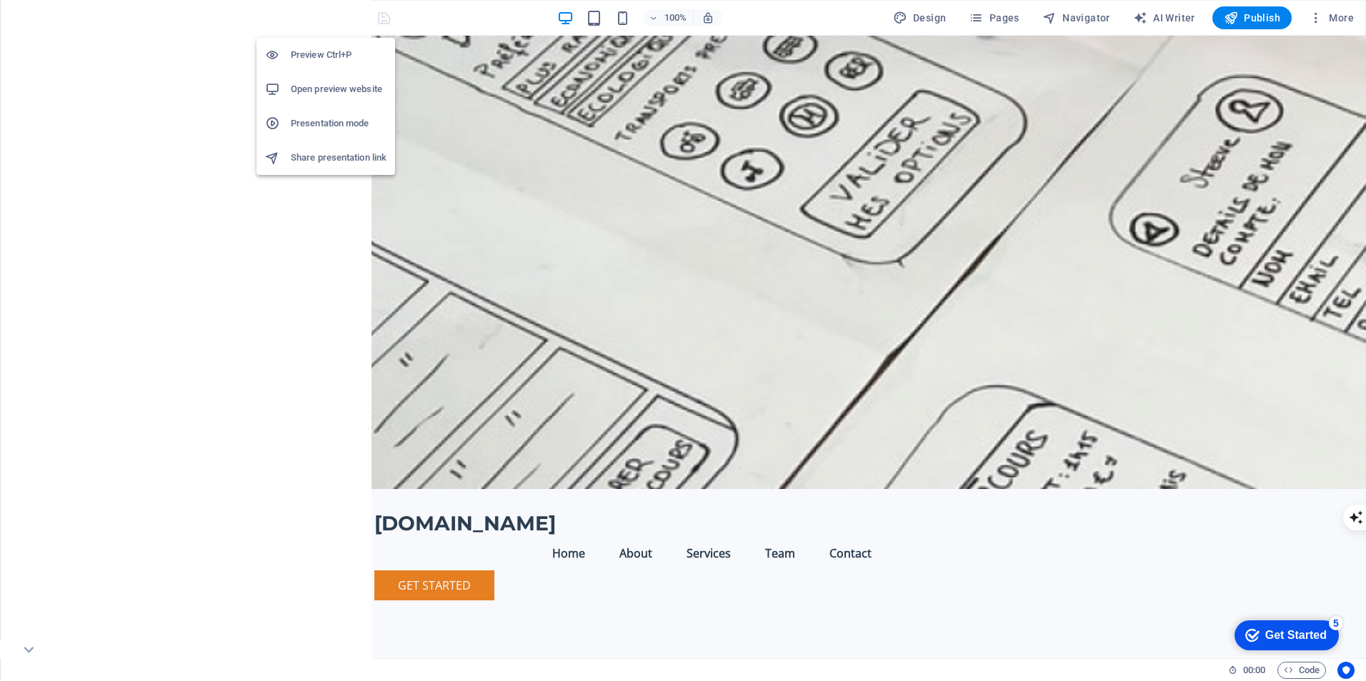
click at [316, 86] on h6 "Open preview website" at bounding box center [339, 89] width 96 height 17
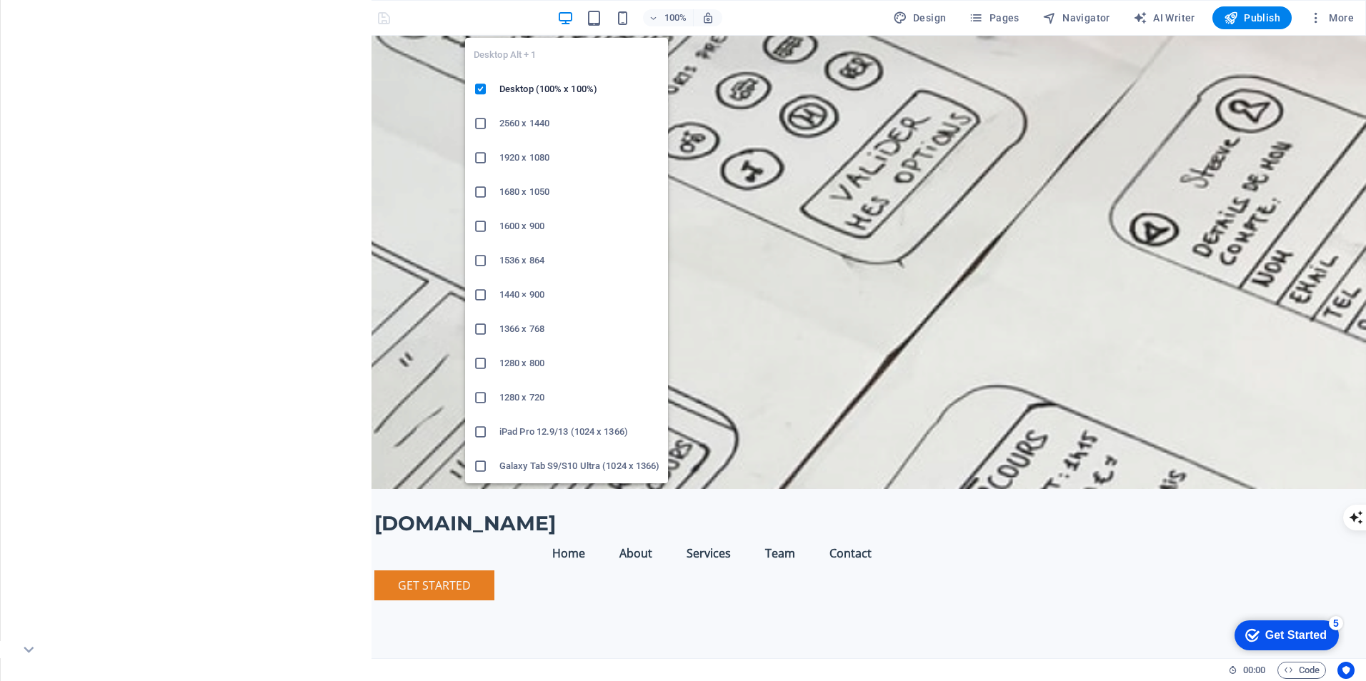
click at [569, 16] on icon "button" at bounding box center [565, 18] width 16 height 16
click at [547, 84] on h6 "Desktop (100% x 100%)" at bounding box center [579, 89] width 160 height 17
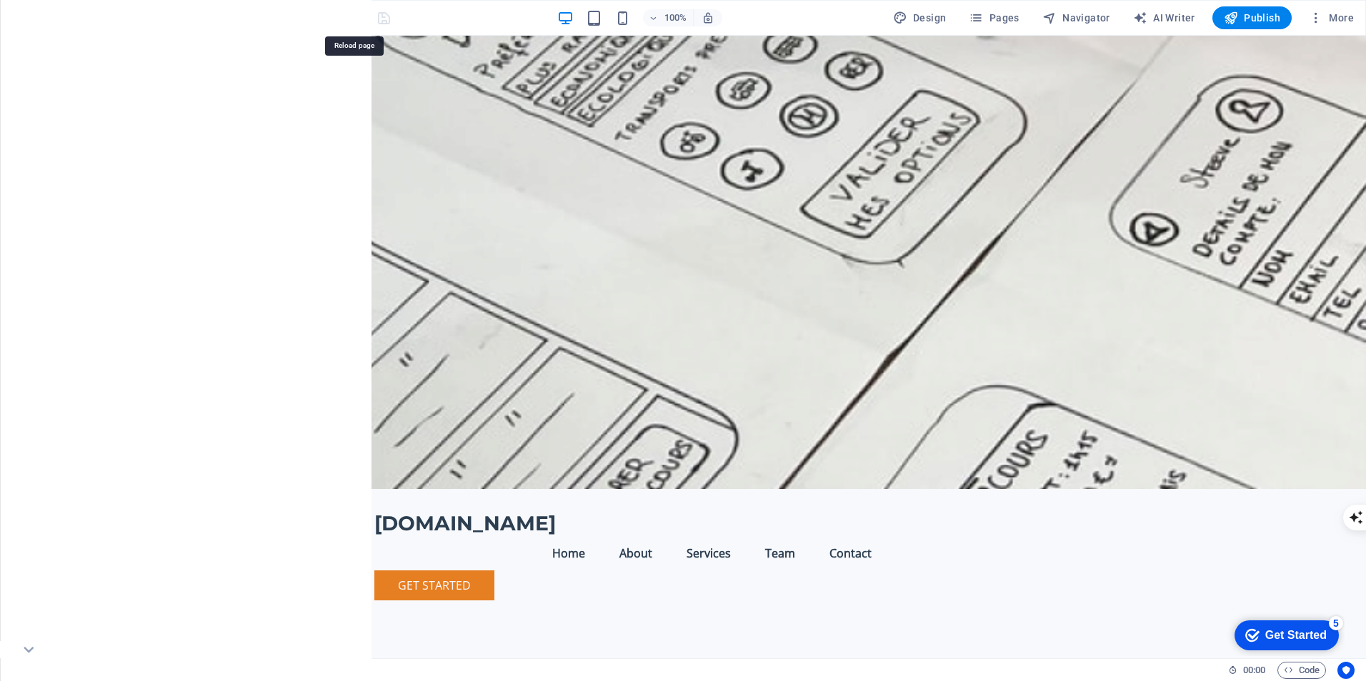
click at [354, 18] on icon "reload" at bounding box center [355, 18] width 16 height 16
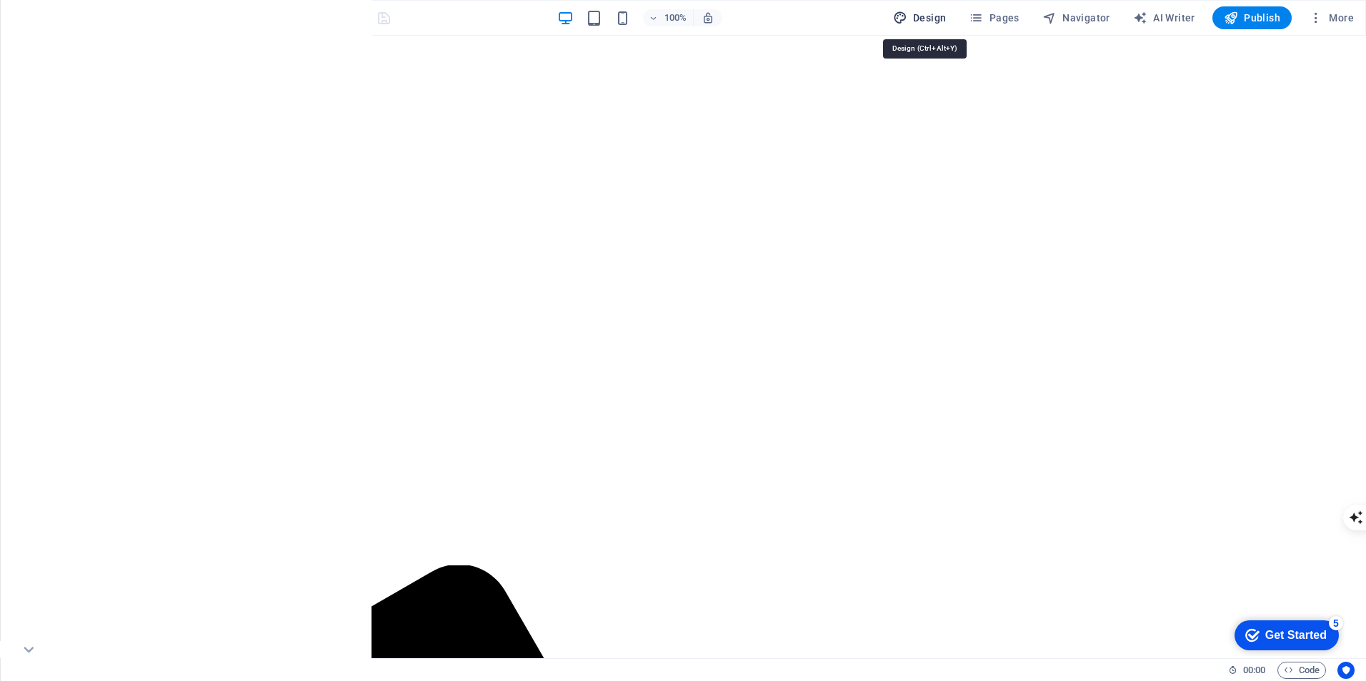
click at [932, 14] on span "Design" at bounding box center [920, 18] width 54 height 14
select select "px"
select select "200"
select select "px"
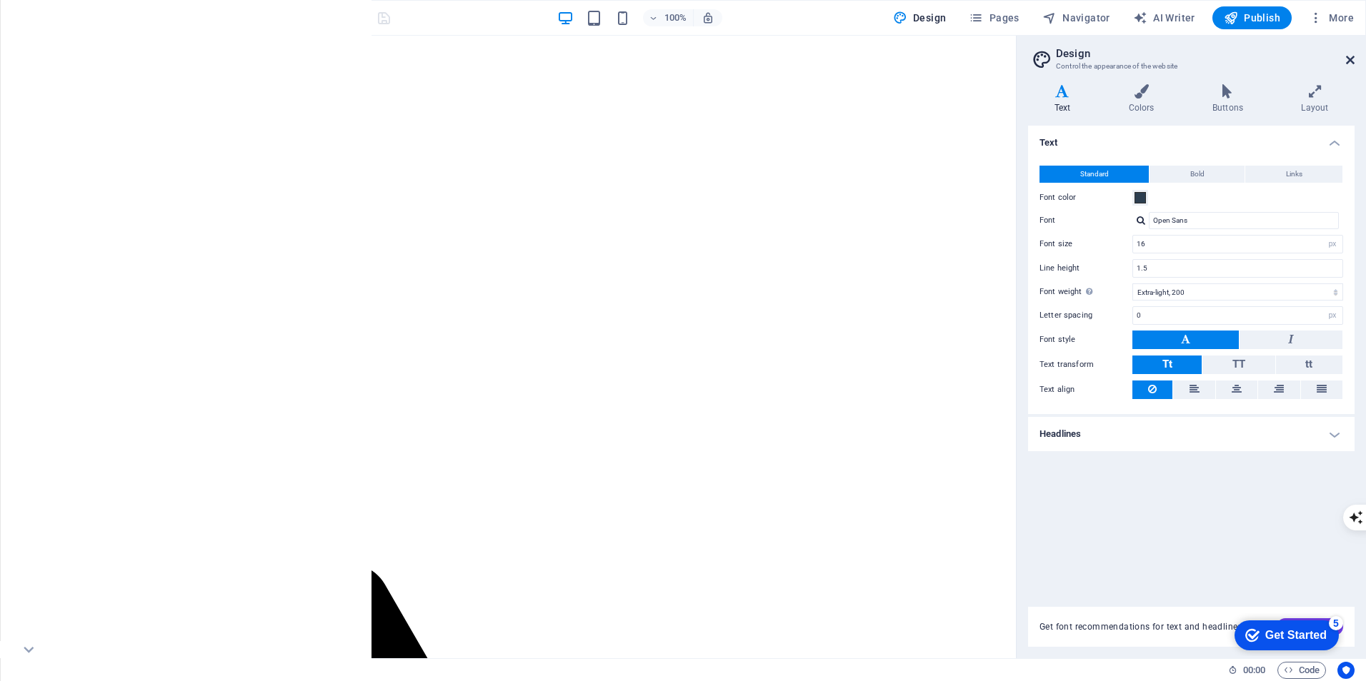
click at [1352, 62] on icon at bounding box center [1350, 59] width 9 height 11
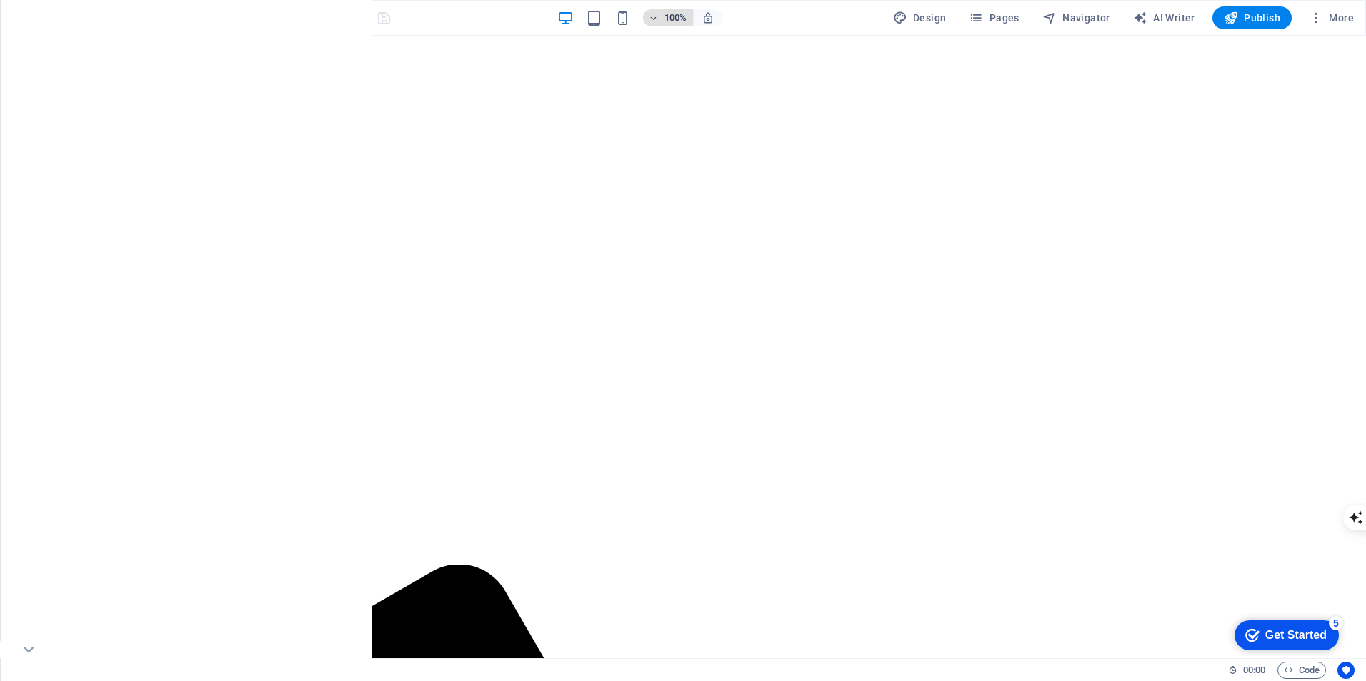
click at [659, 19] on icon "button" at bounding box center [654, 18] width 10 height 9
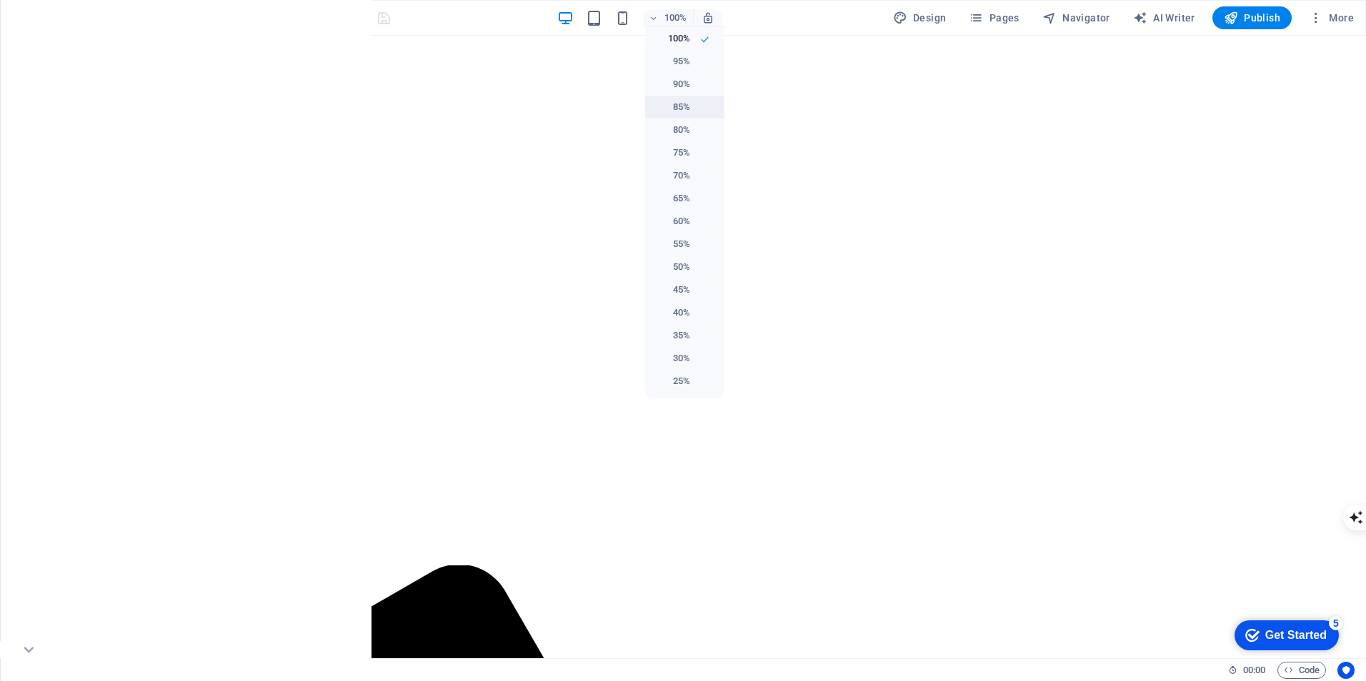
click at [681, 104] on h6 "85%" at bounding box center [672, 107] width 36 height 17
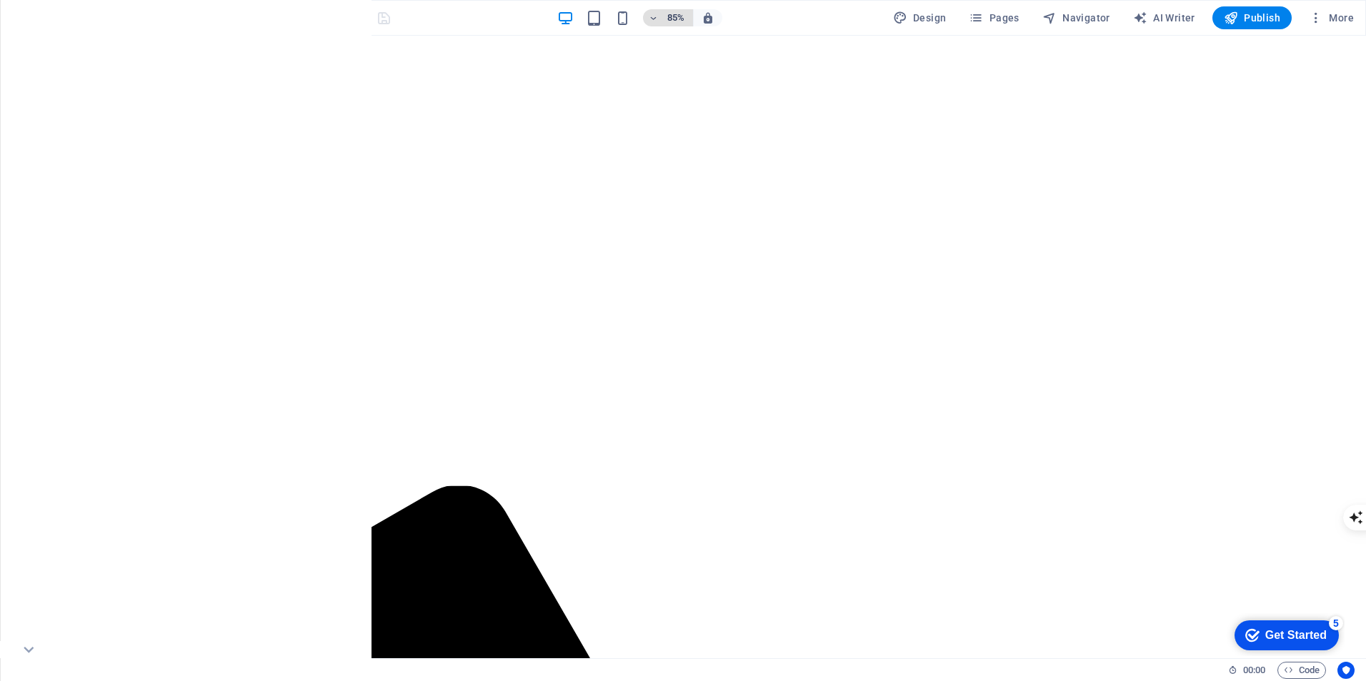
click at [659, 15] on icon "button" at bounding box center [654, 18] width 10 height 9
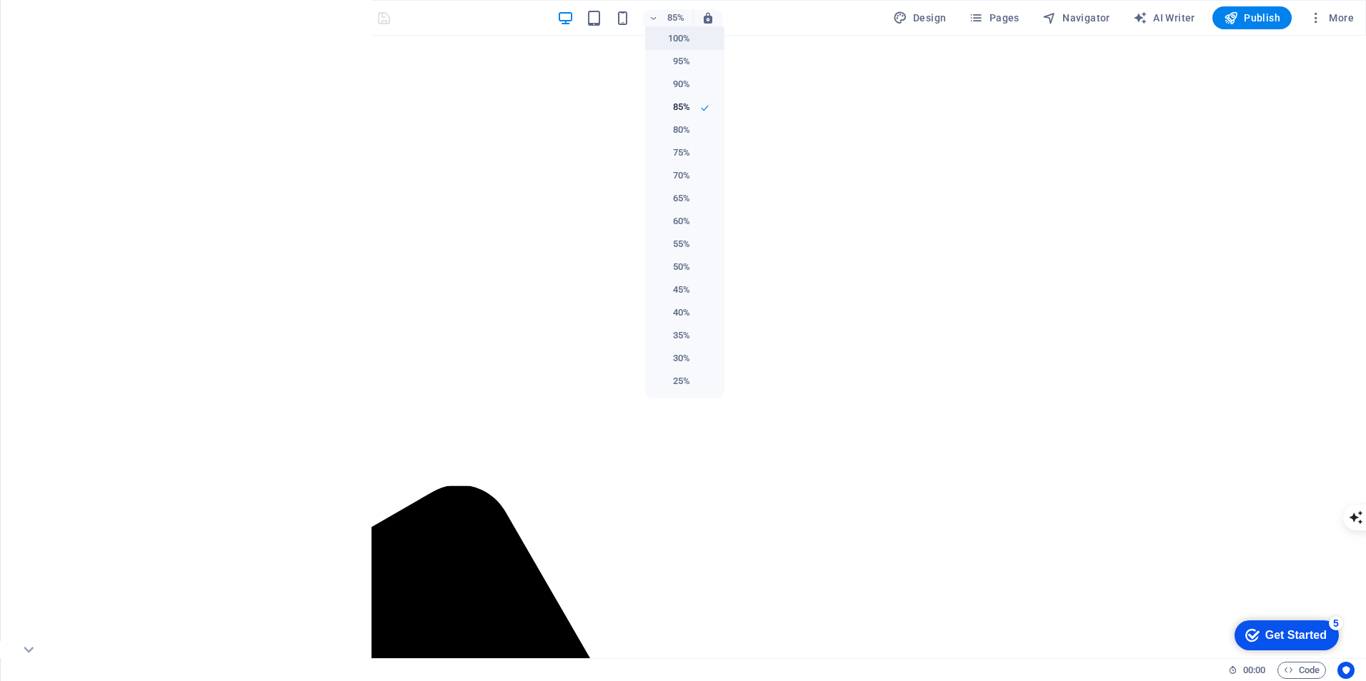
click at [674, 36] on h6 "100%" at bounding box center [672, 38] width 36 height 17
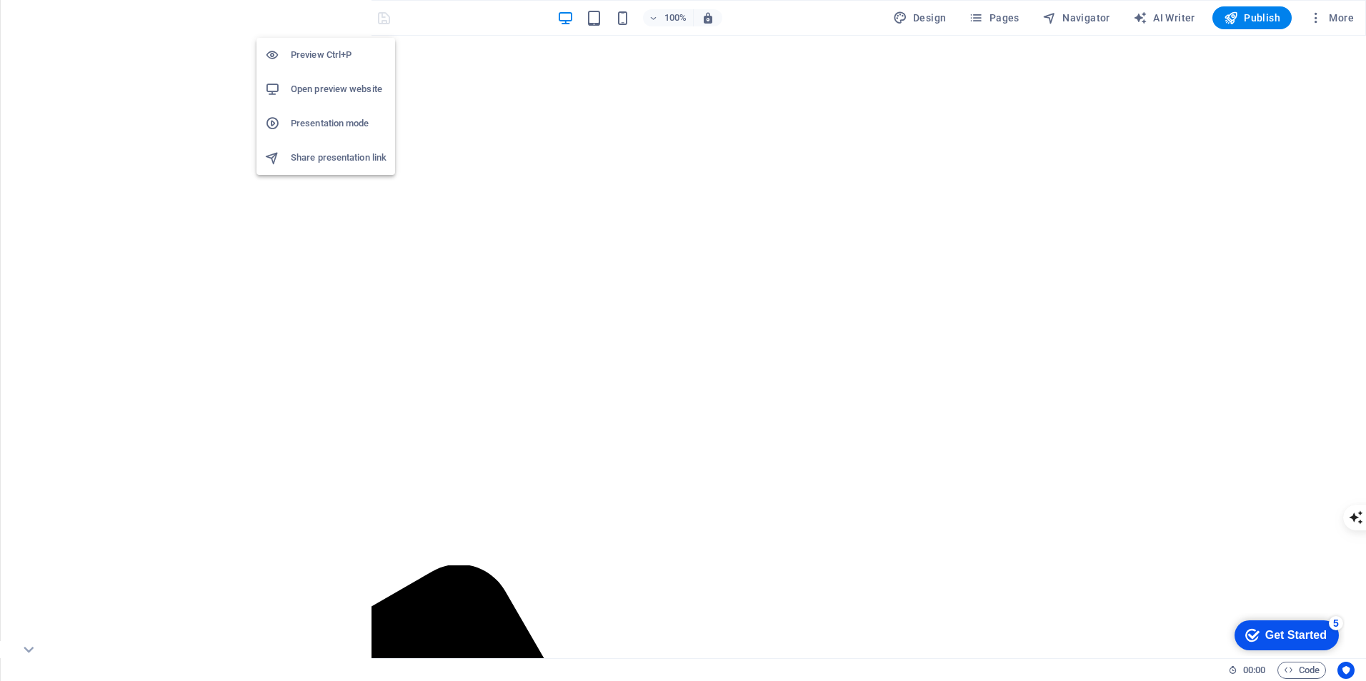
click at [313, 119] on h6 "Presentation mode" at bounding box center [339, 123] width 96 height 17
click at [352, 13] on icon "reload" at bounding box center [355, 18] width 16 height 16
